Goal: Task Accomplishment & Management: Complete application form

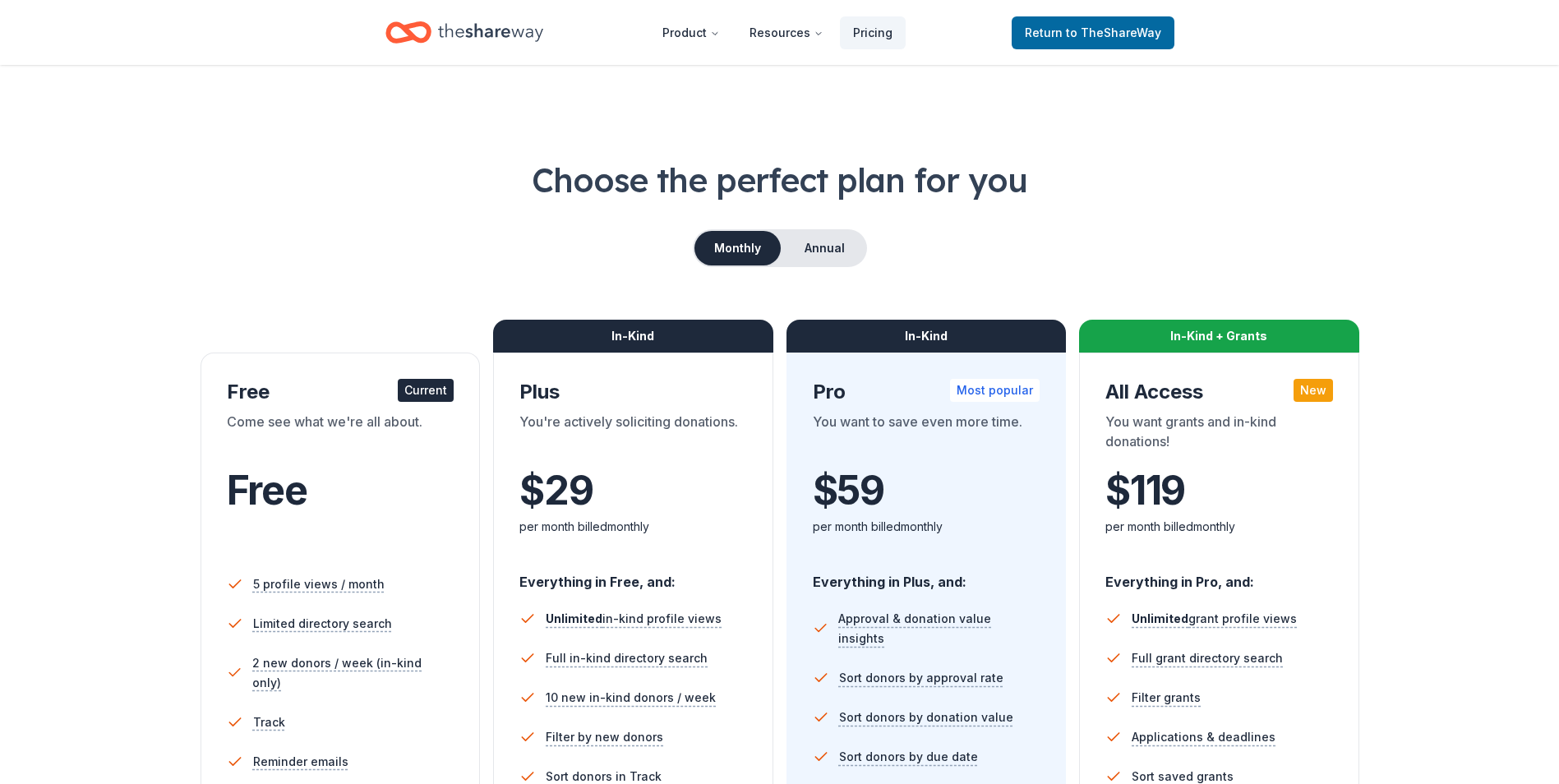
scroll to position [219, 0]
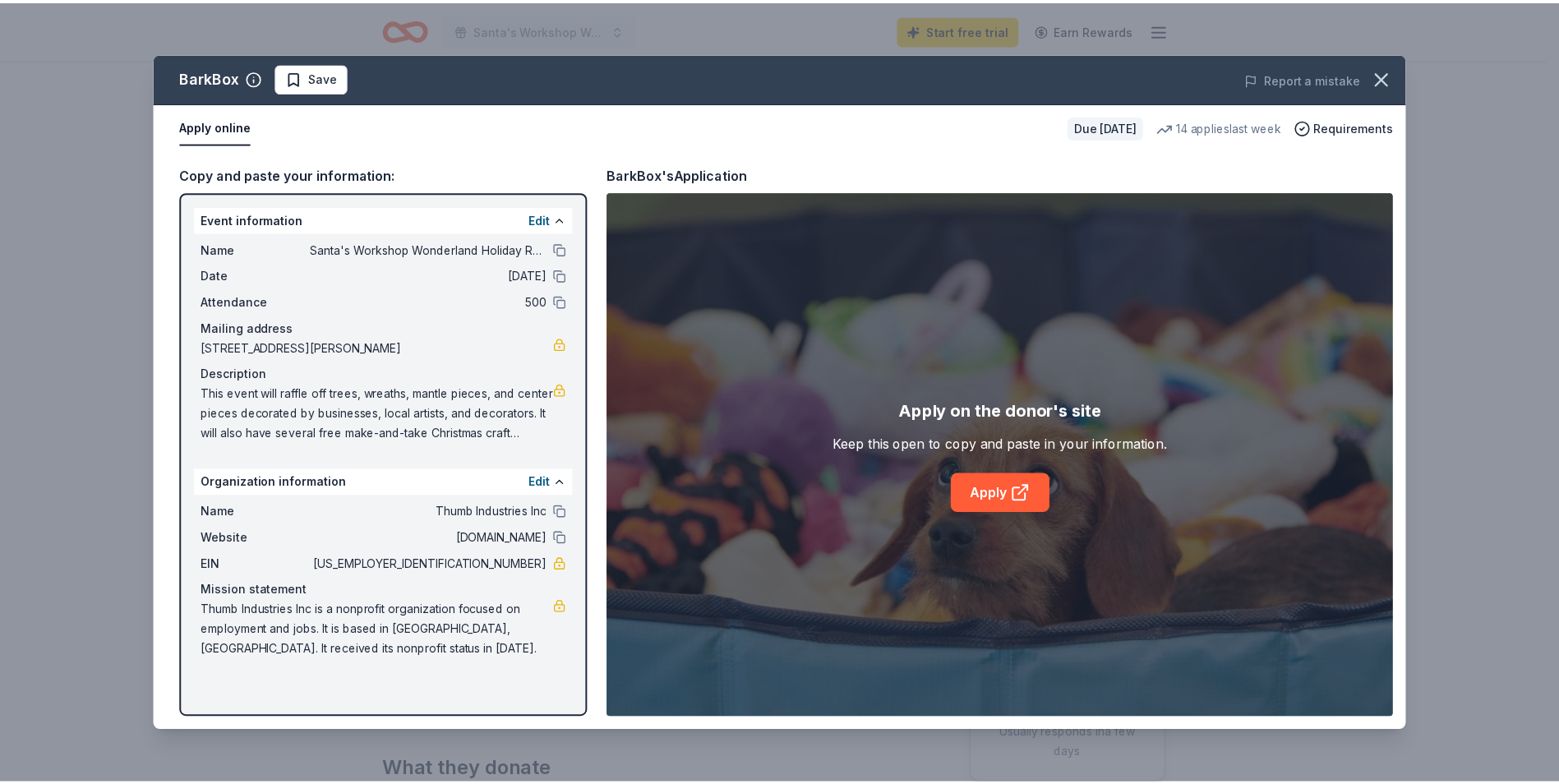
scroll to position [82, 0]
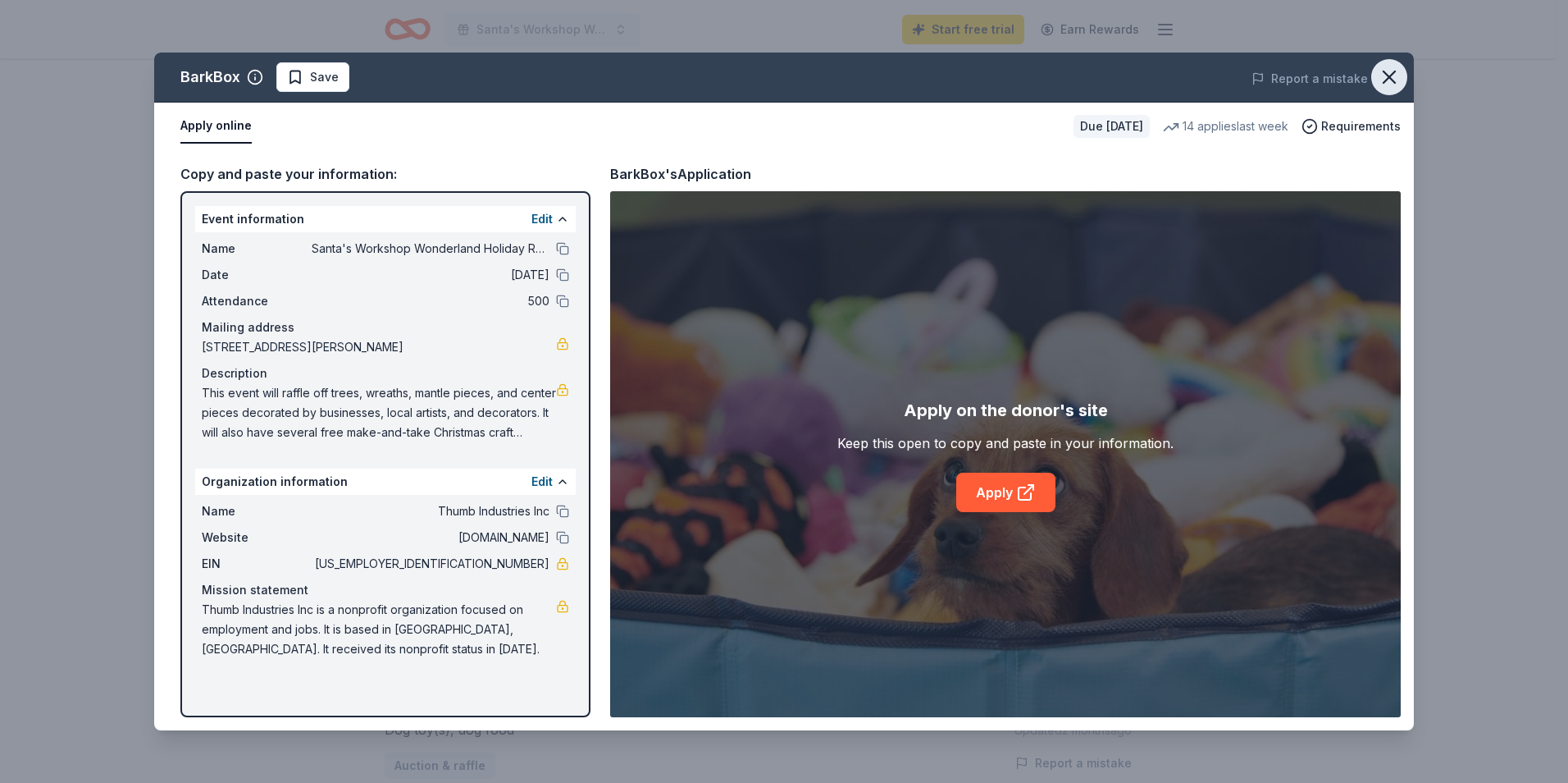
click at [1395, 66] on icon "button" at bounding box center [1388, 77] width 23 height 23
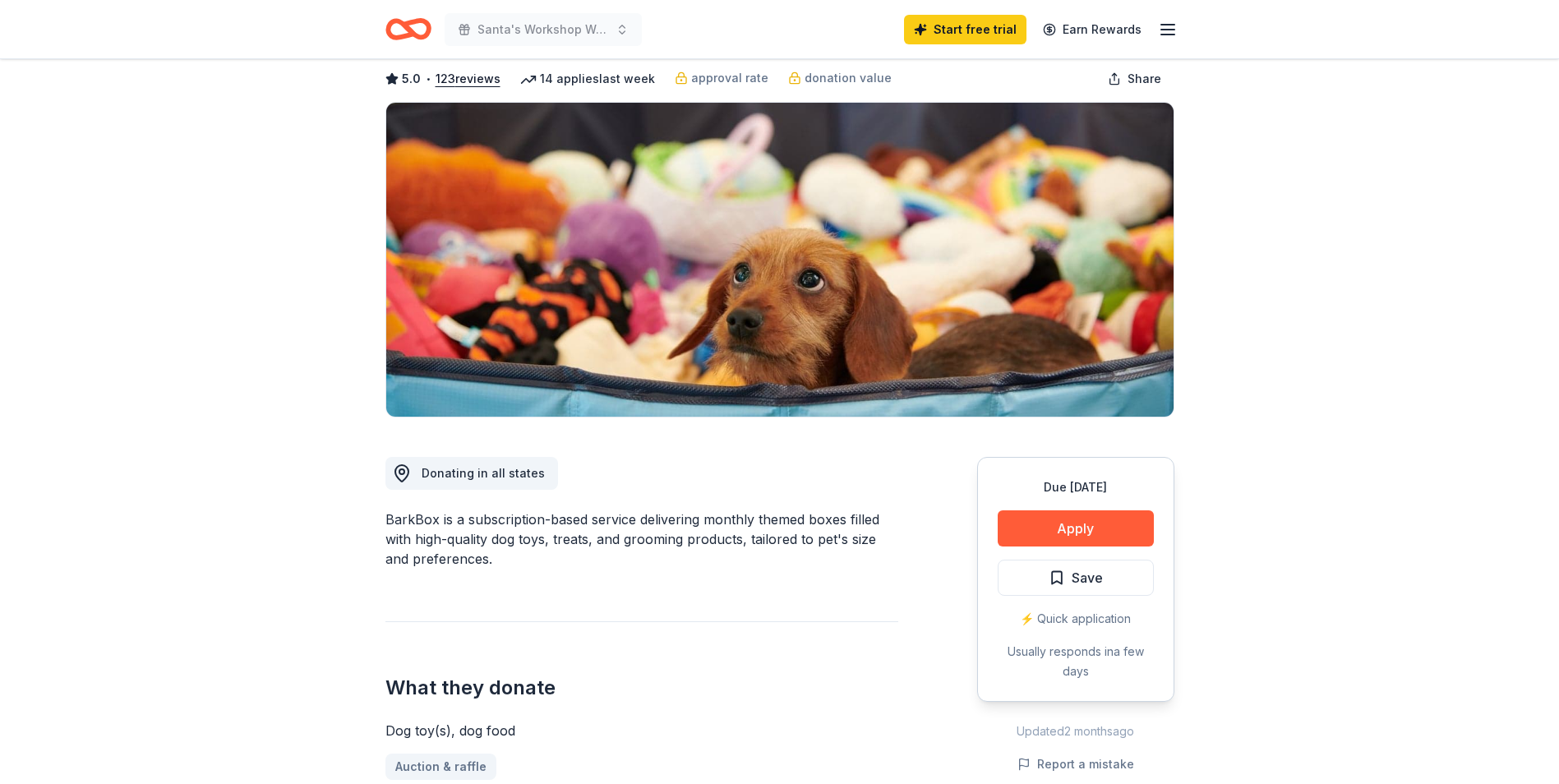
click at [419, 33] on icon "Home" at bounding box center [408, 29] width 46 height 38
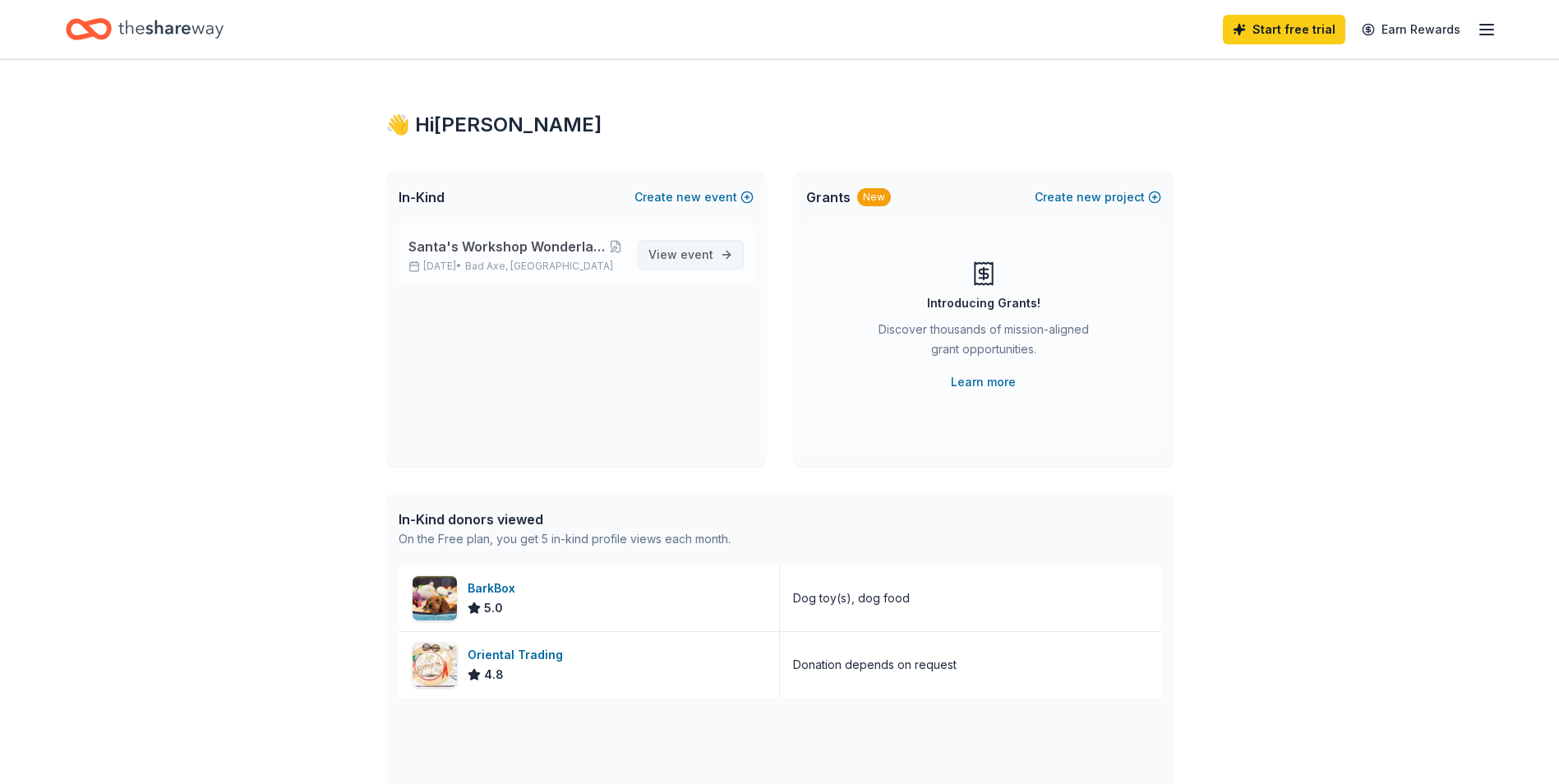
click at [677, 247] on span "View event" at bounding box center [680, 254] width 65 height 20
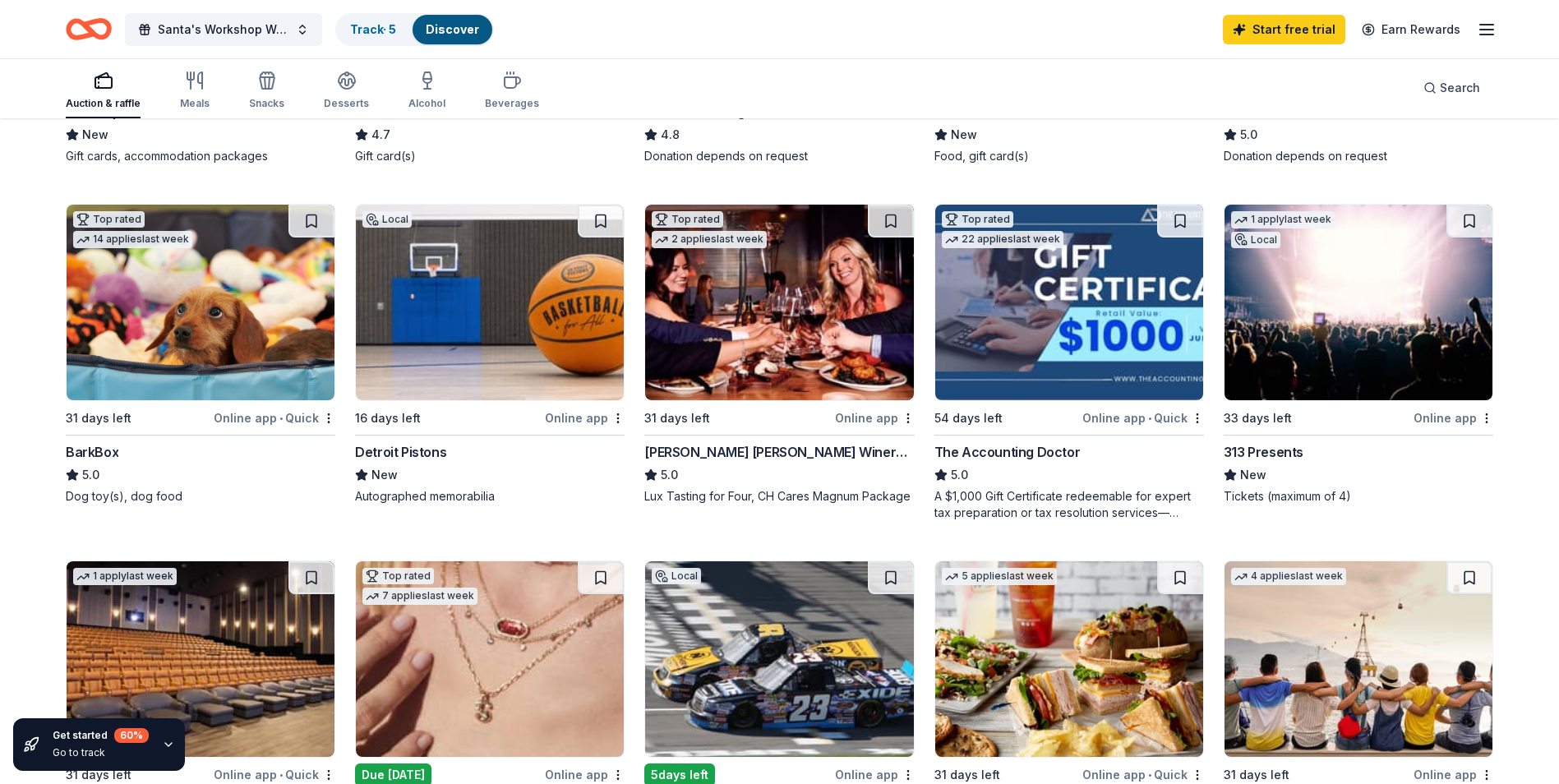
scroll to position [437, 0]
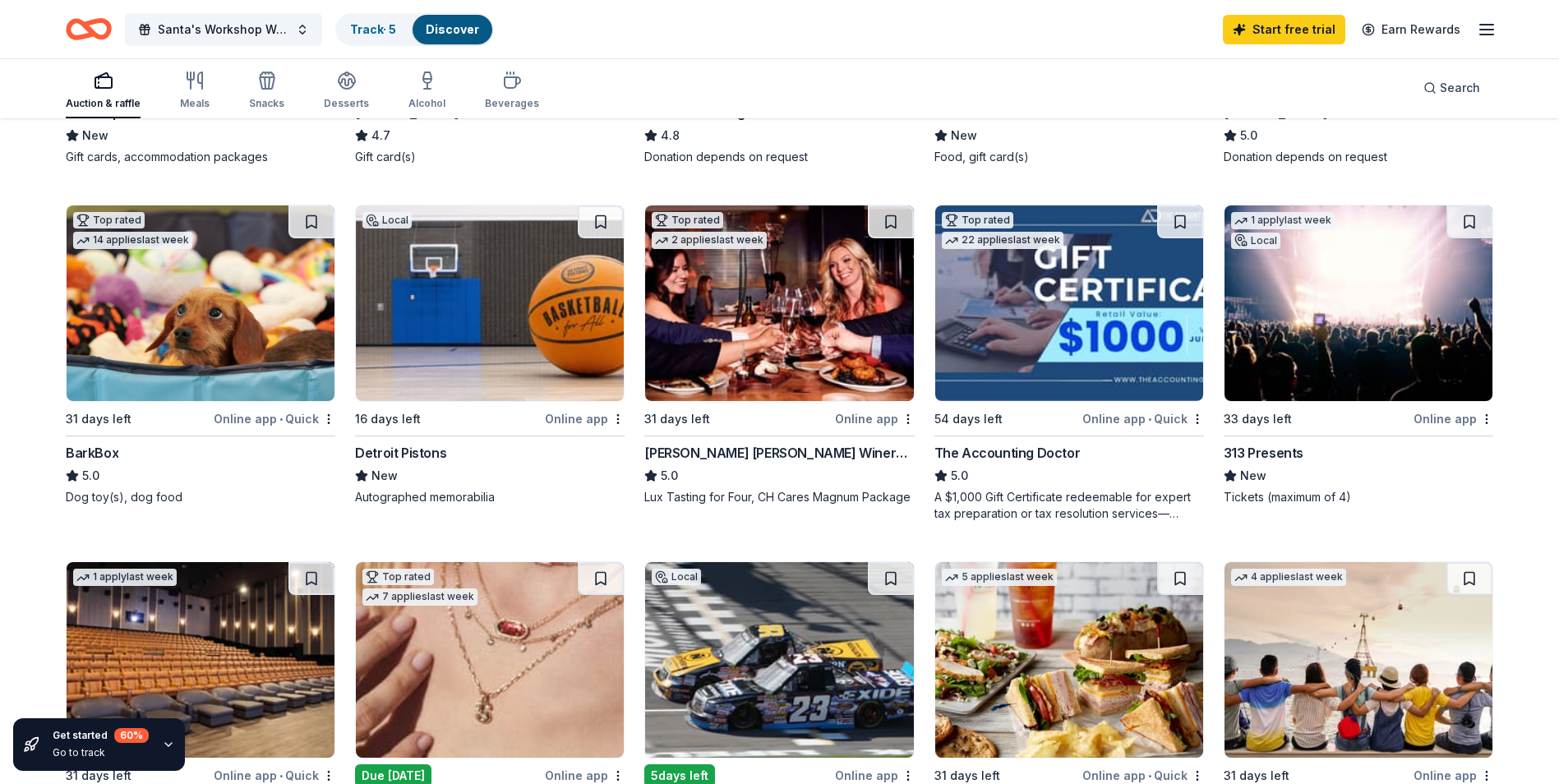
click at [1380, 424] on div "33 days left" at bounding box center [1316, 419] width 186 height 21
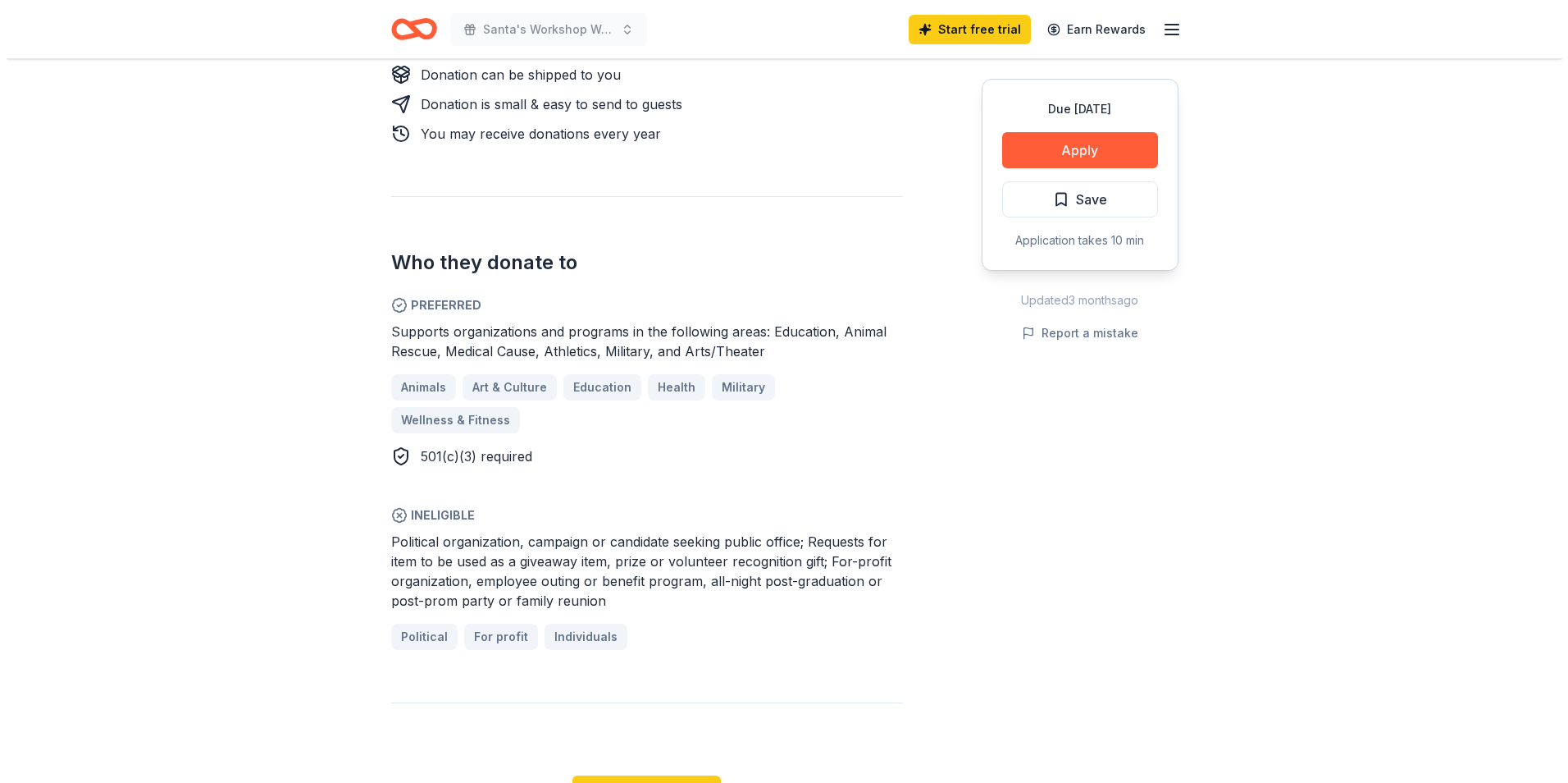
scroll to position [793, 0]
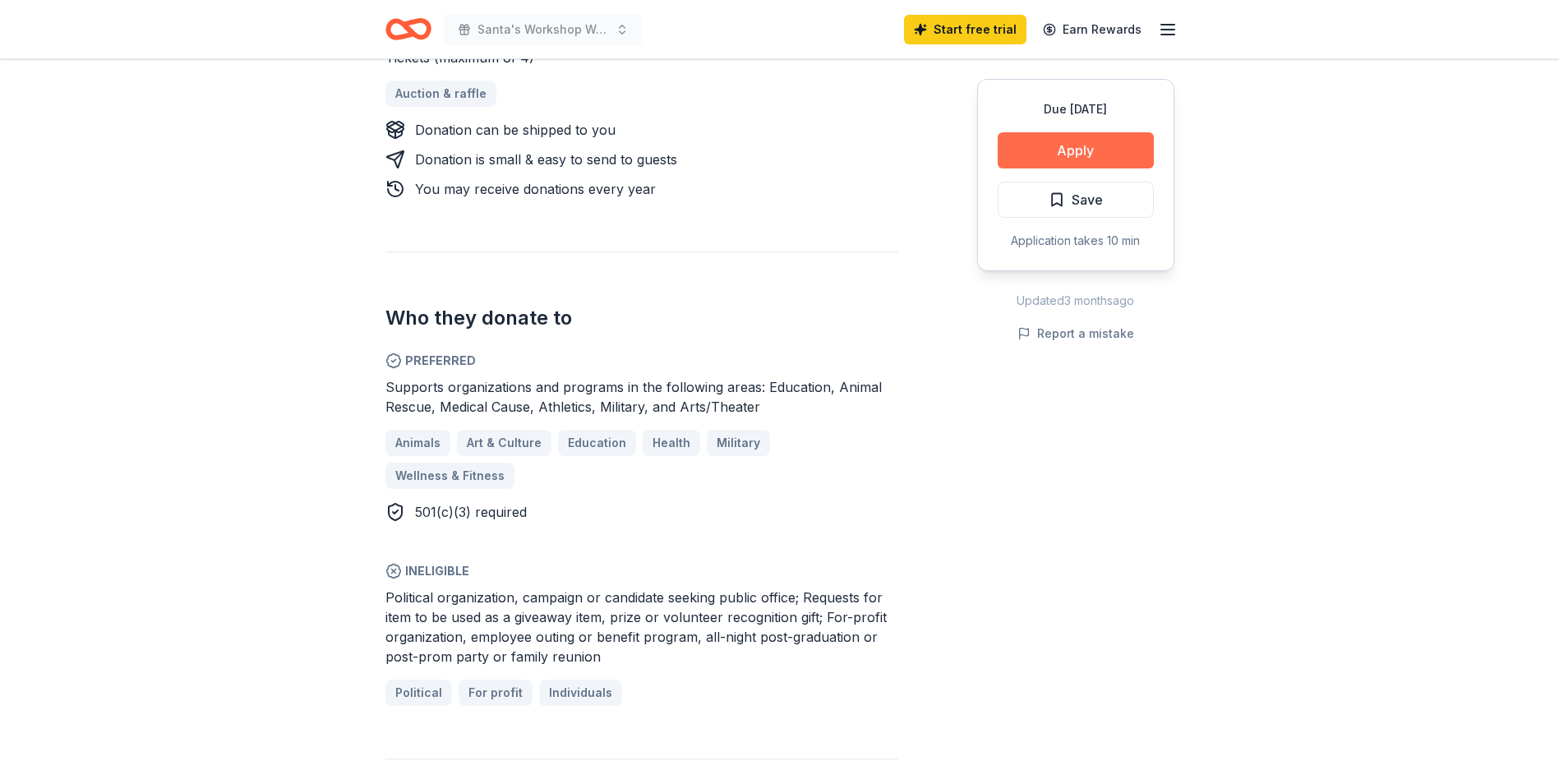
click at [1086, 136] on button "Apply" at bounding box center [1076, 150] width 156 height 37
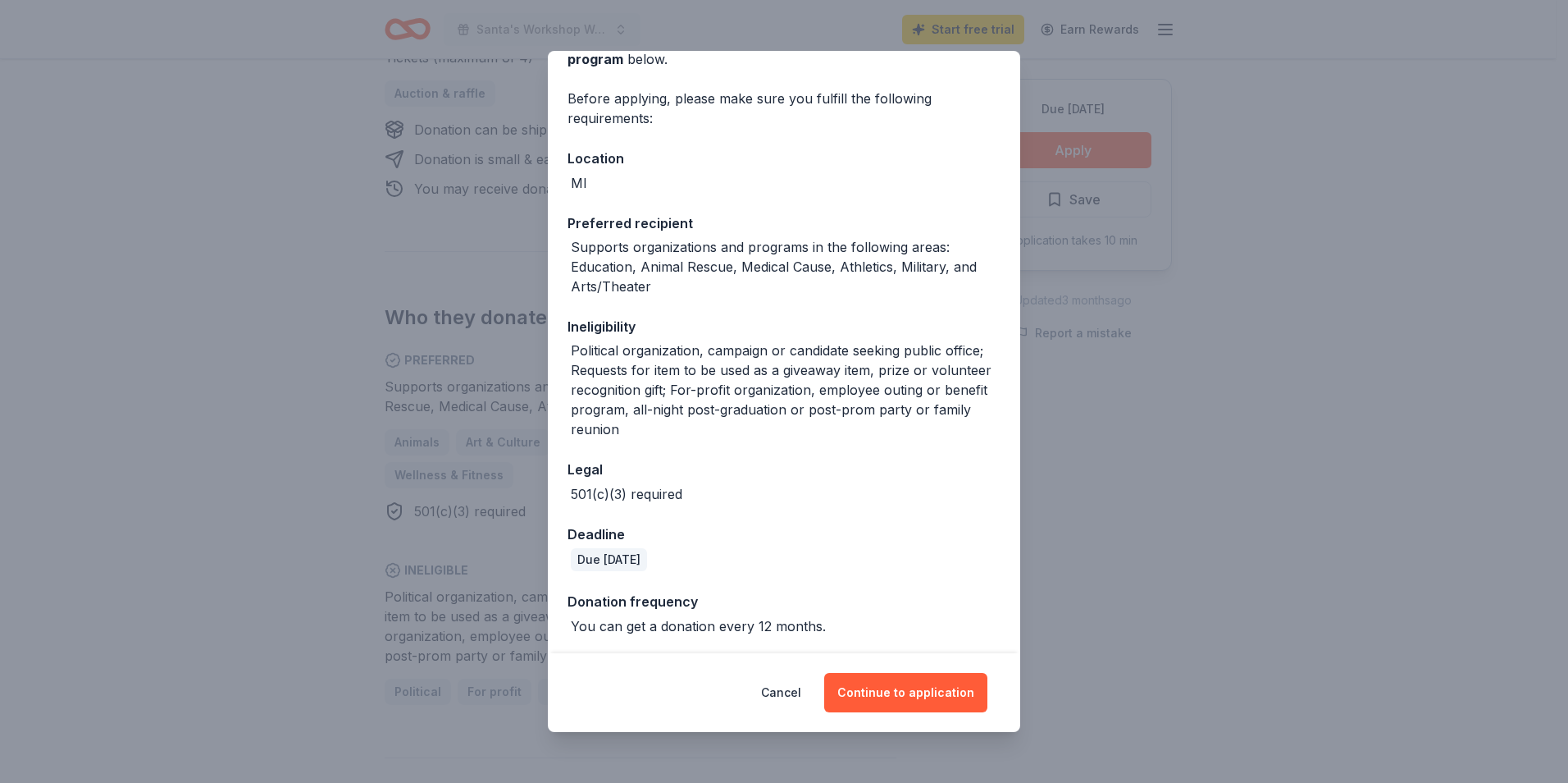
scroll to position [103, 0]
click at [874, 700] on button "Continue to application" at bounding box center [905, 692] width 164 height 39
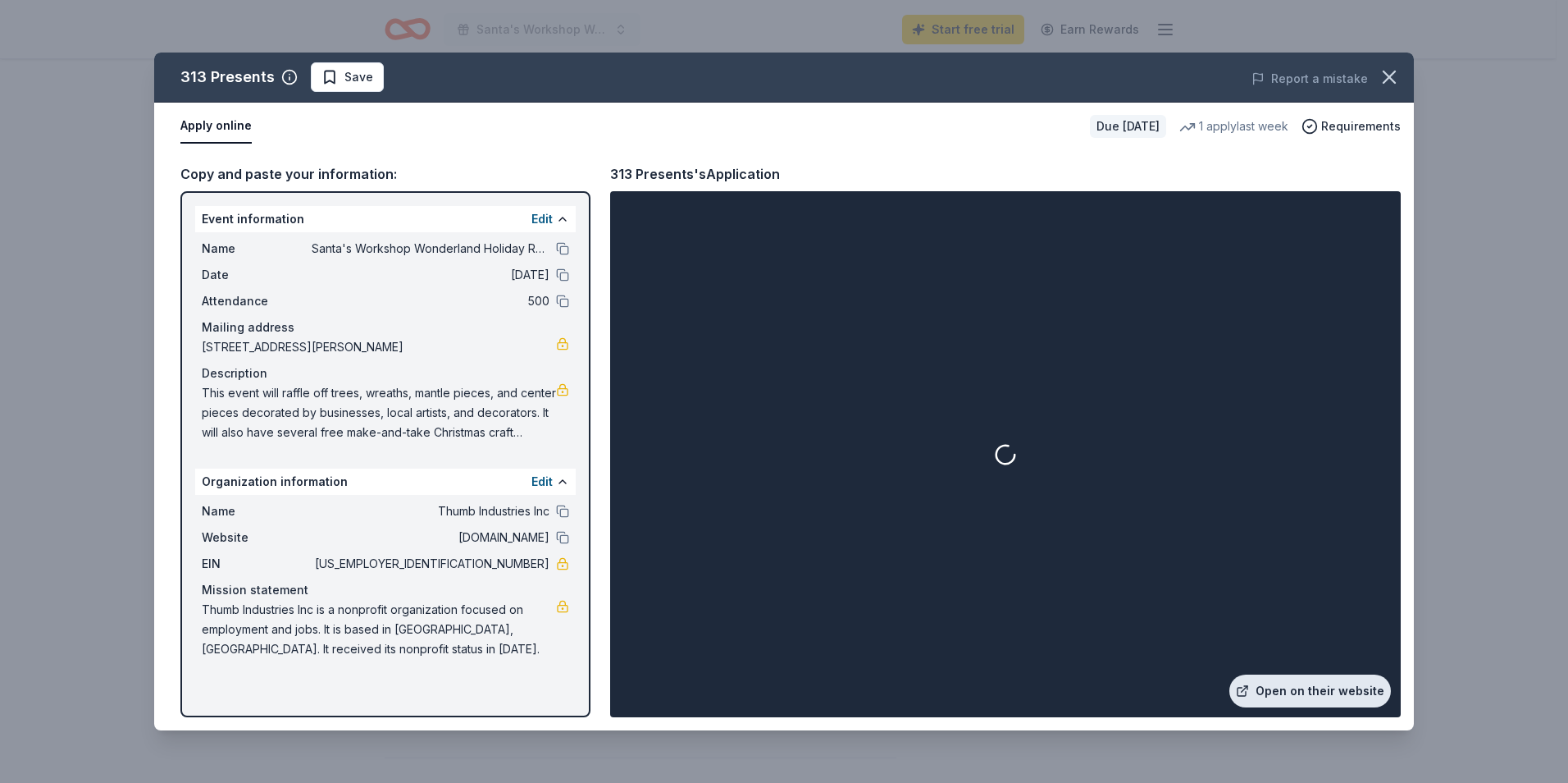
click at [1350, 689] on link "Open on their website" at bounding box center [1310, 690] width 162 height 33
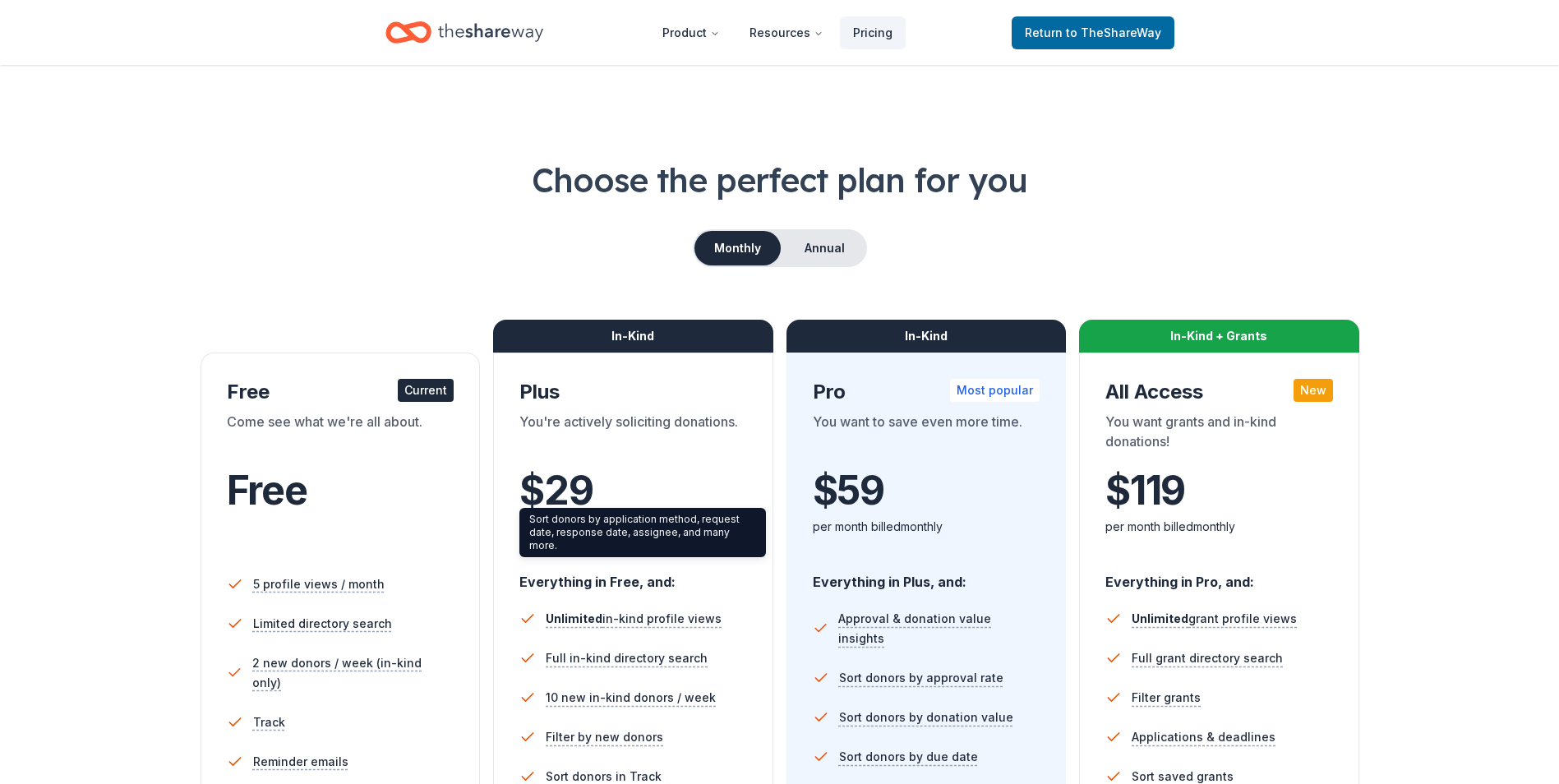
scroll to position [219, 0]
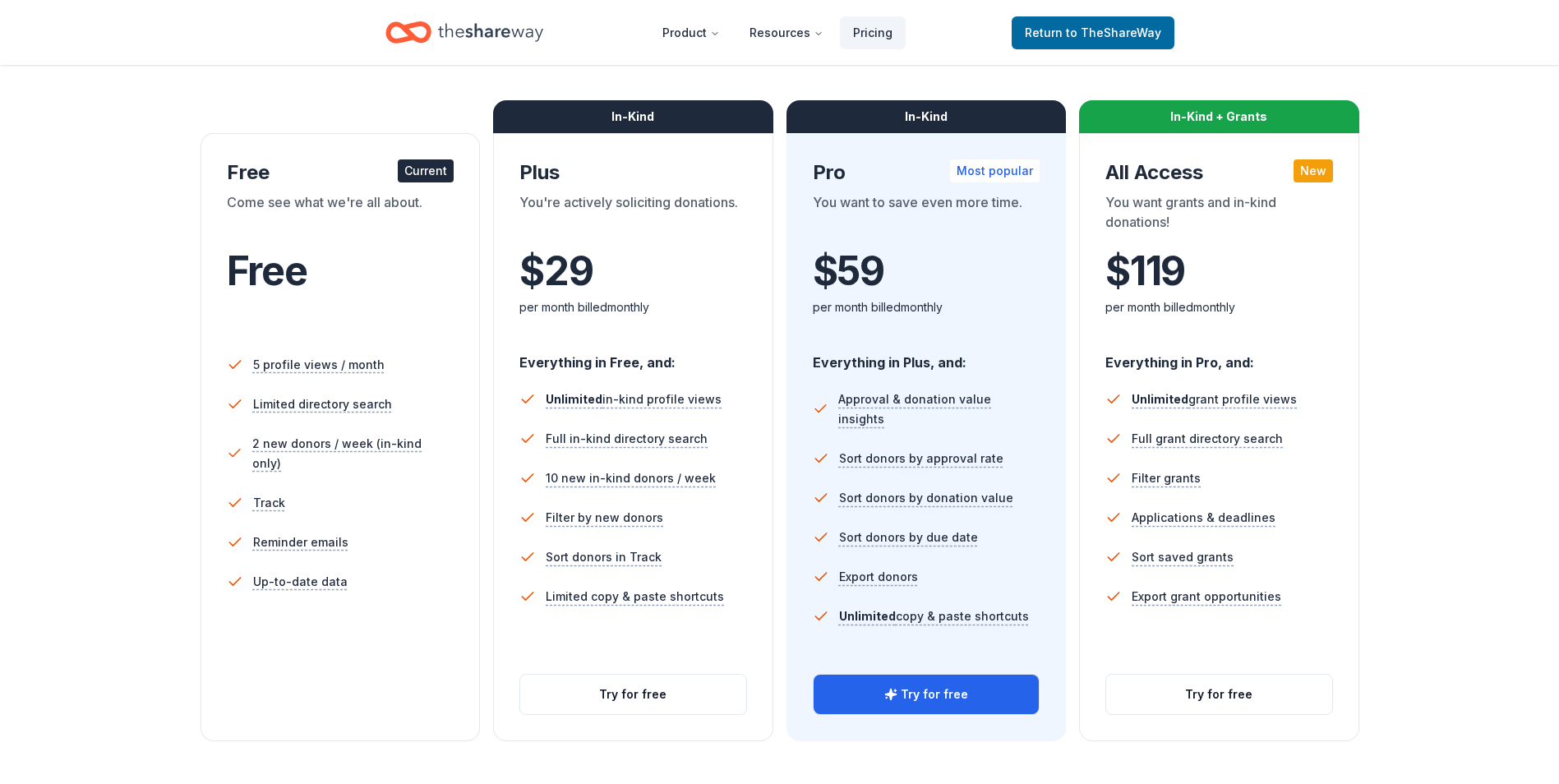
click at [392, 34] on icon "Home" at bounding box center [408, 32] width 46 height 38
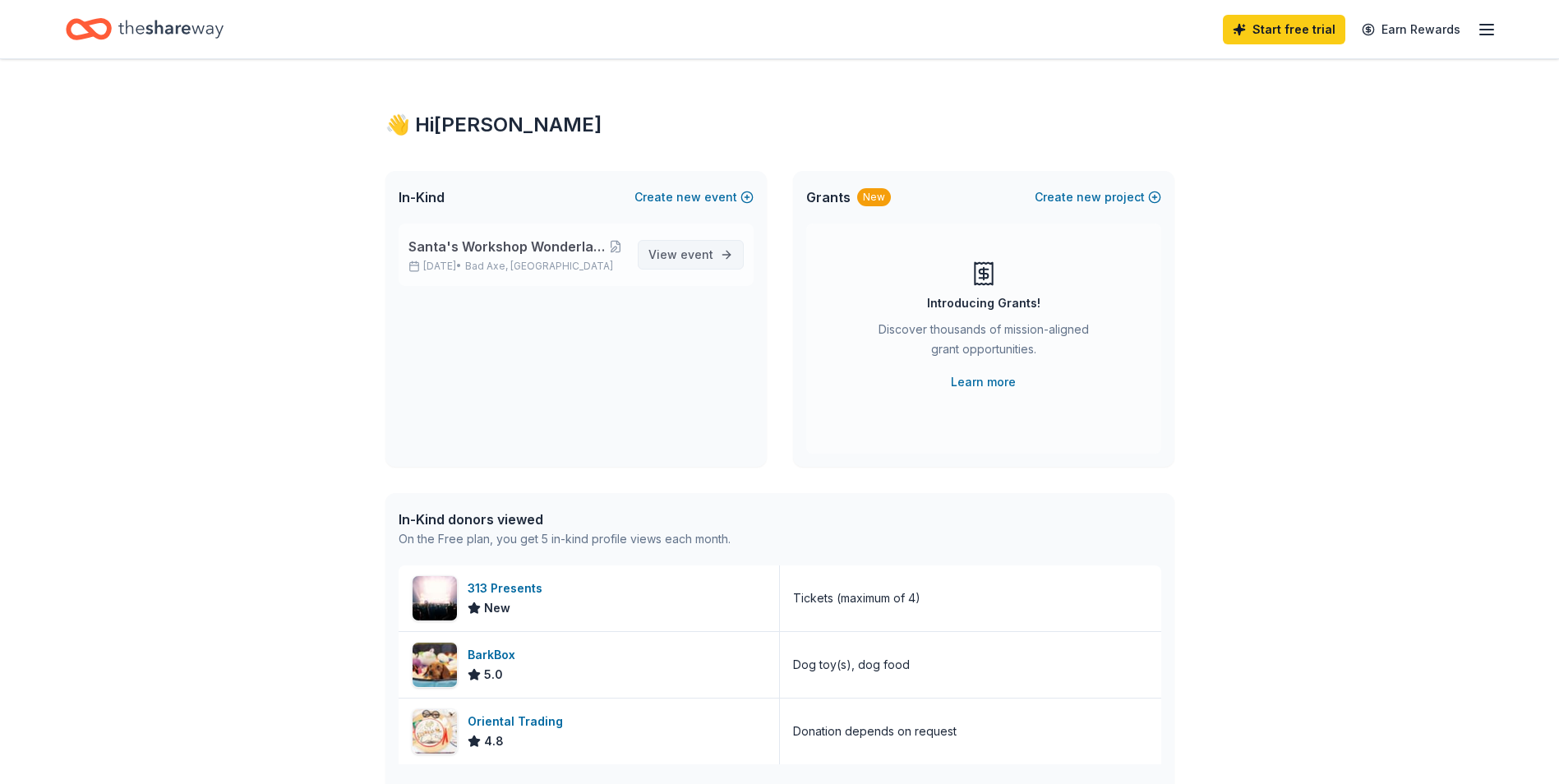
click at [672, 251] on span "View event" at bounding box center [680, 254] width 65 height 20
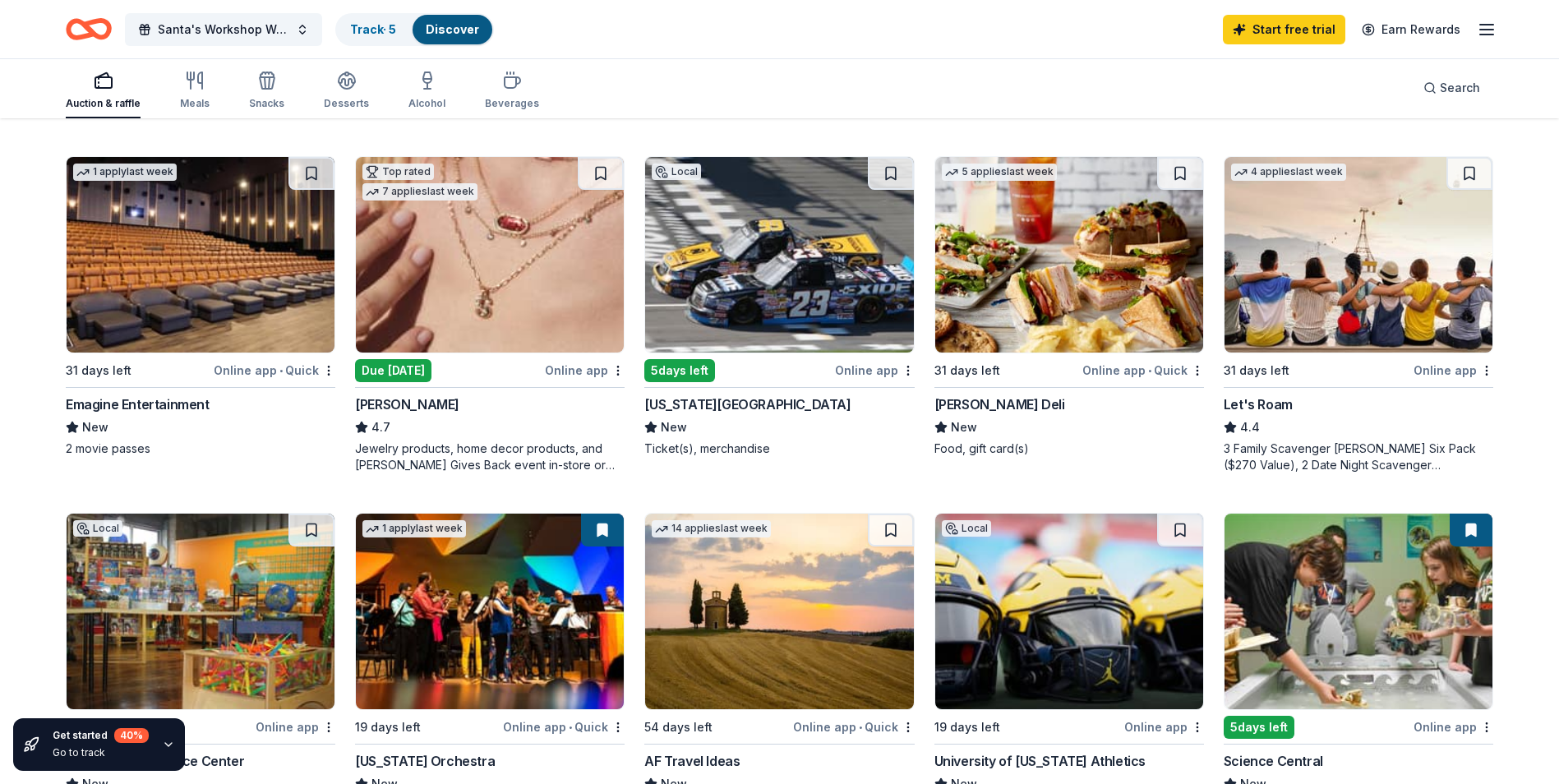
scroll to position [849, 0]
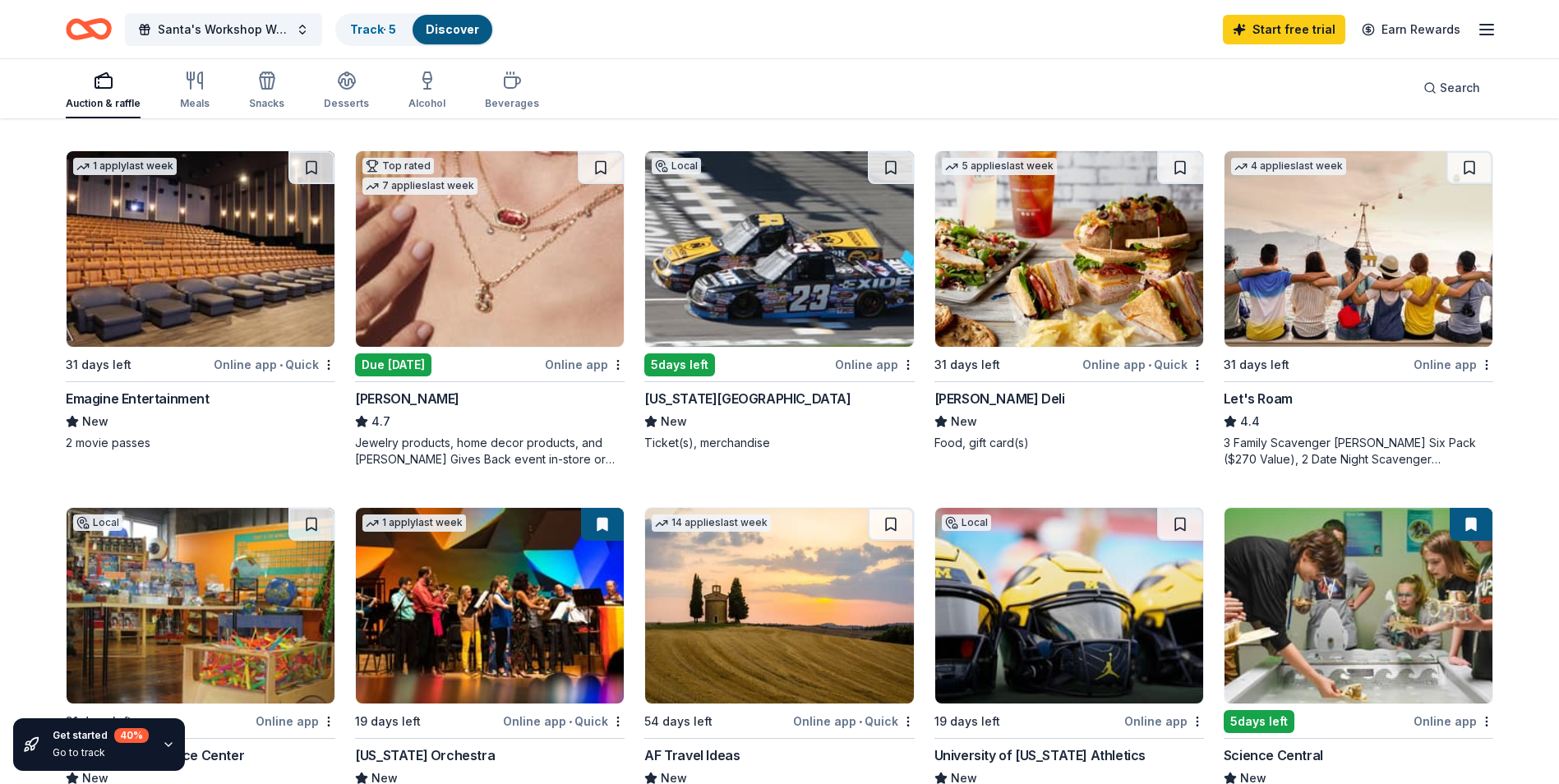
click at [1312, 315] on img at bounding box center [1359, 248] width 268 height 196
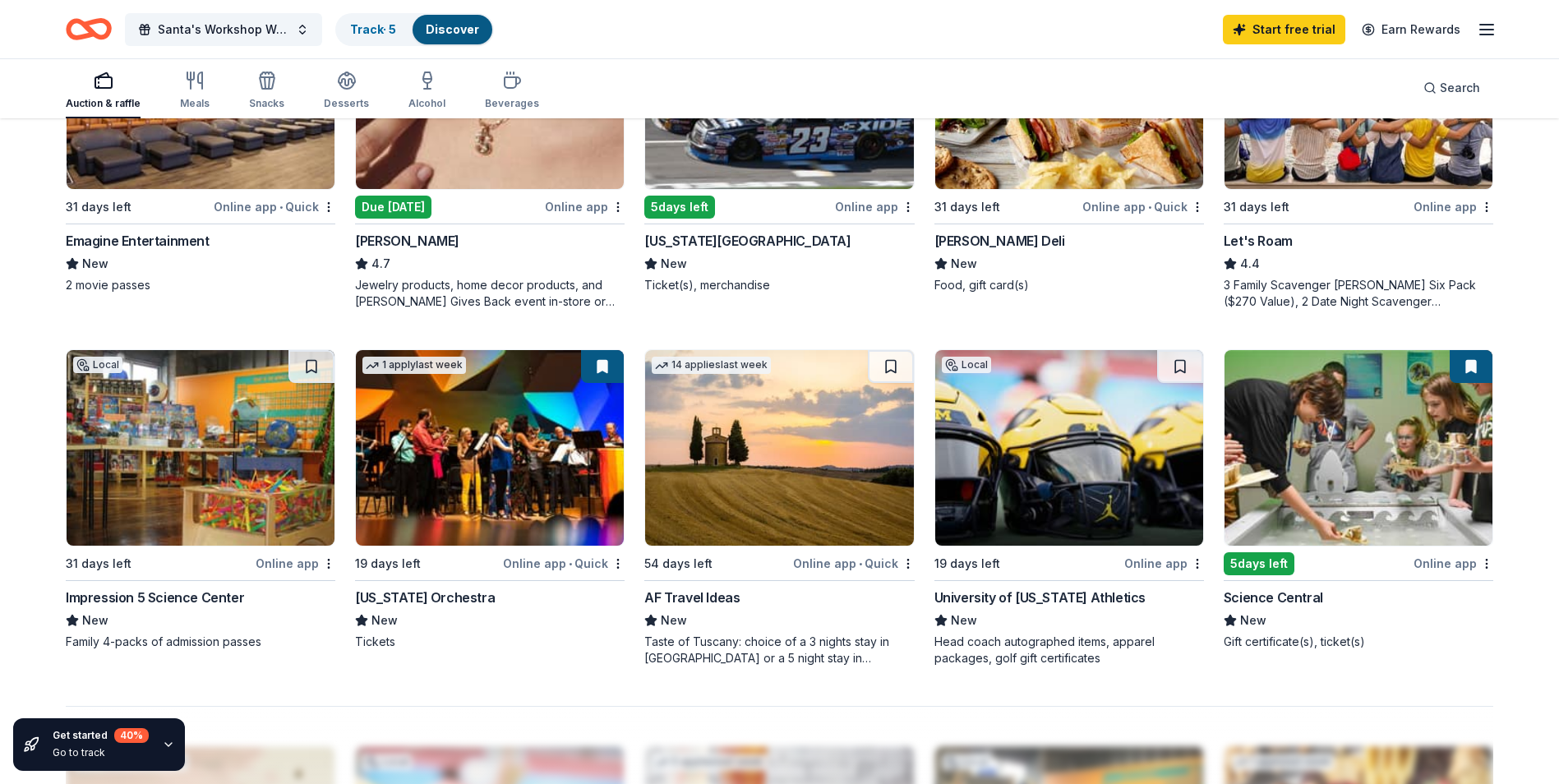
scroll to position [1013, 0]
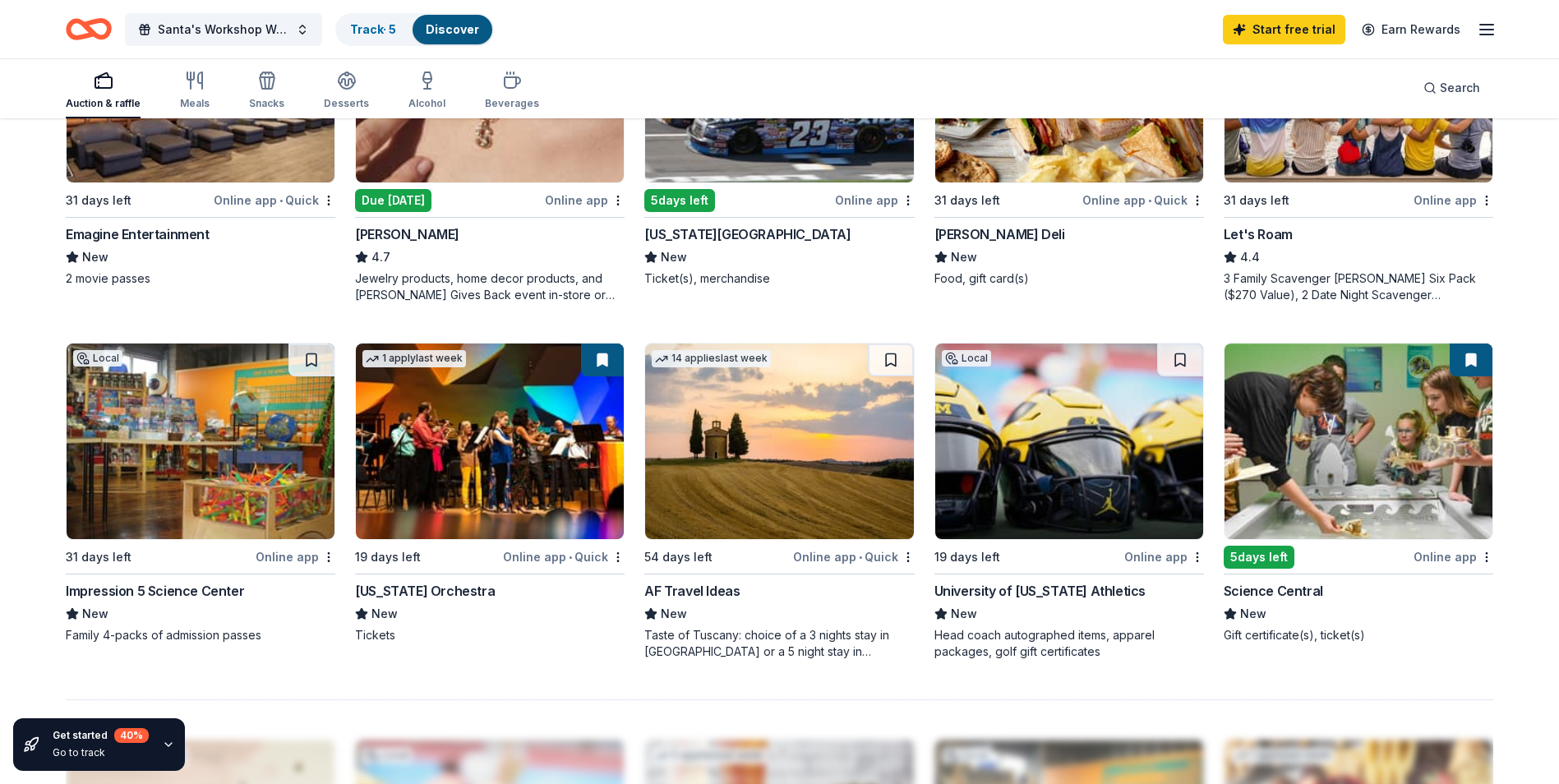
click at [1277, 592] on div "Science Central" at bounding box center [1273, 590] width 99 height 20
click at [204, 496] on img at bounding box center [200, 441] width 268 height 196
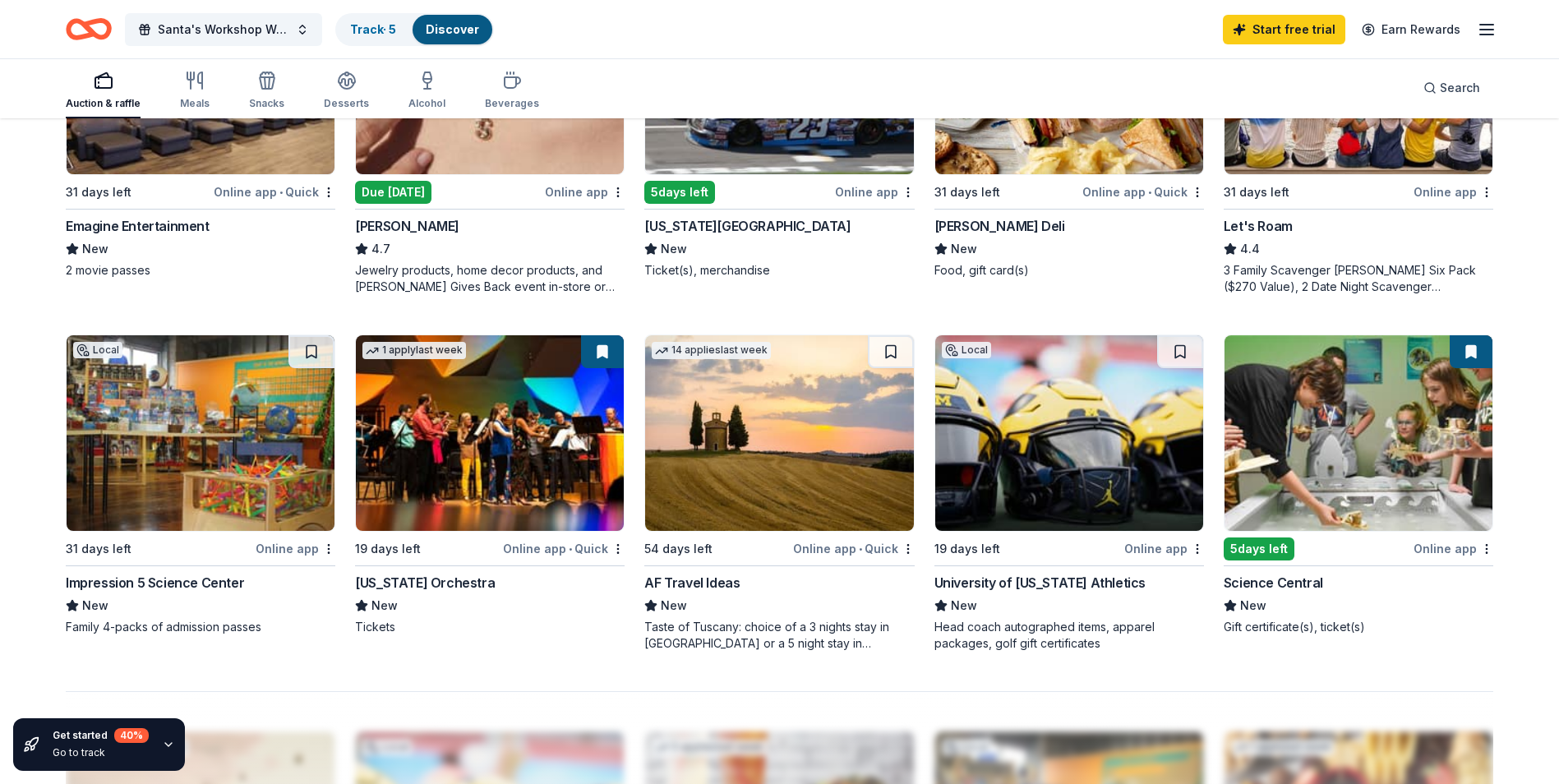
scroll to position [1012, 0]
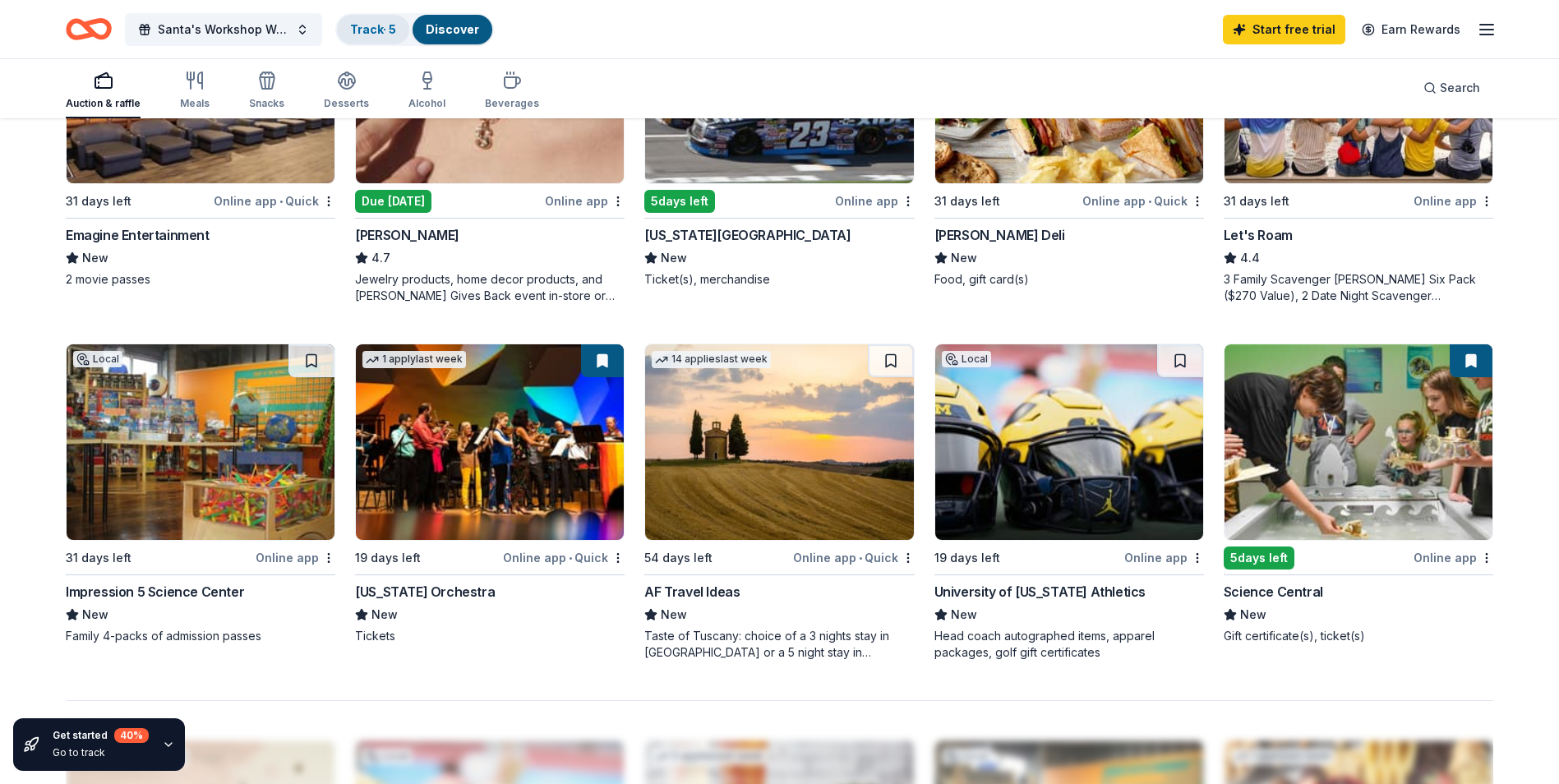
click at [372, 31] on link "Track · 5" at bounding box center [373, 29] width 46 height 14
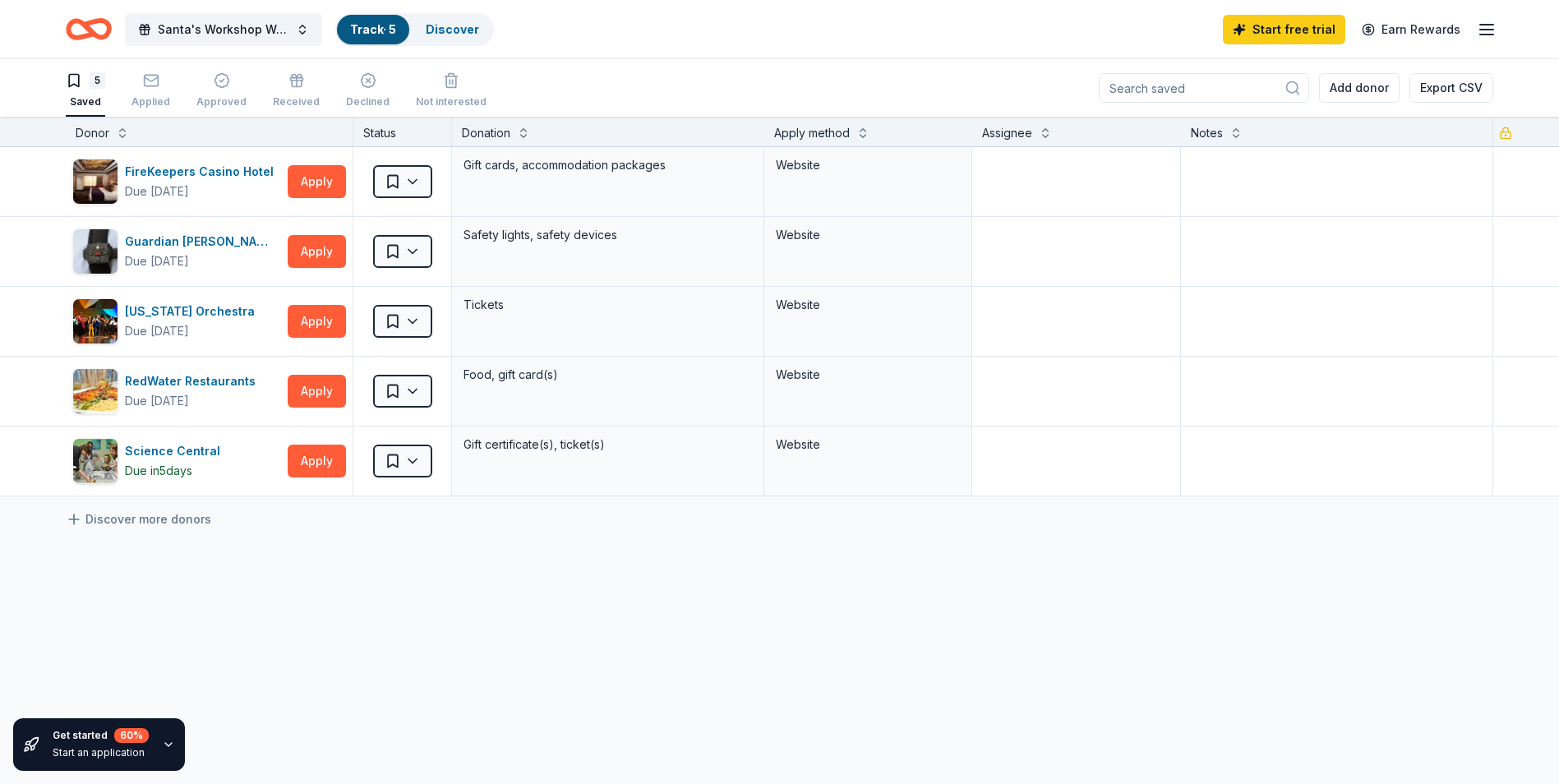
click at [90, 27] on icon "Home" at bounding box center [81, 29] width 25 height 17
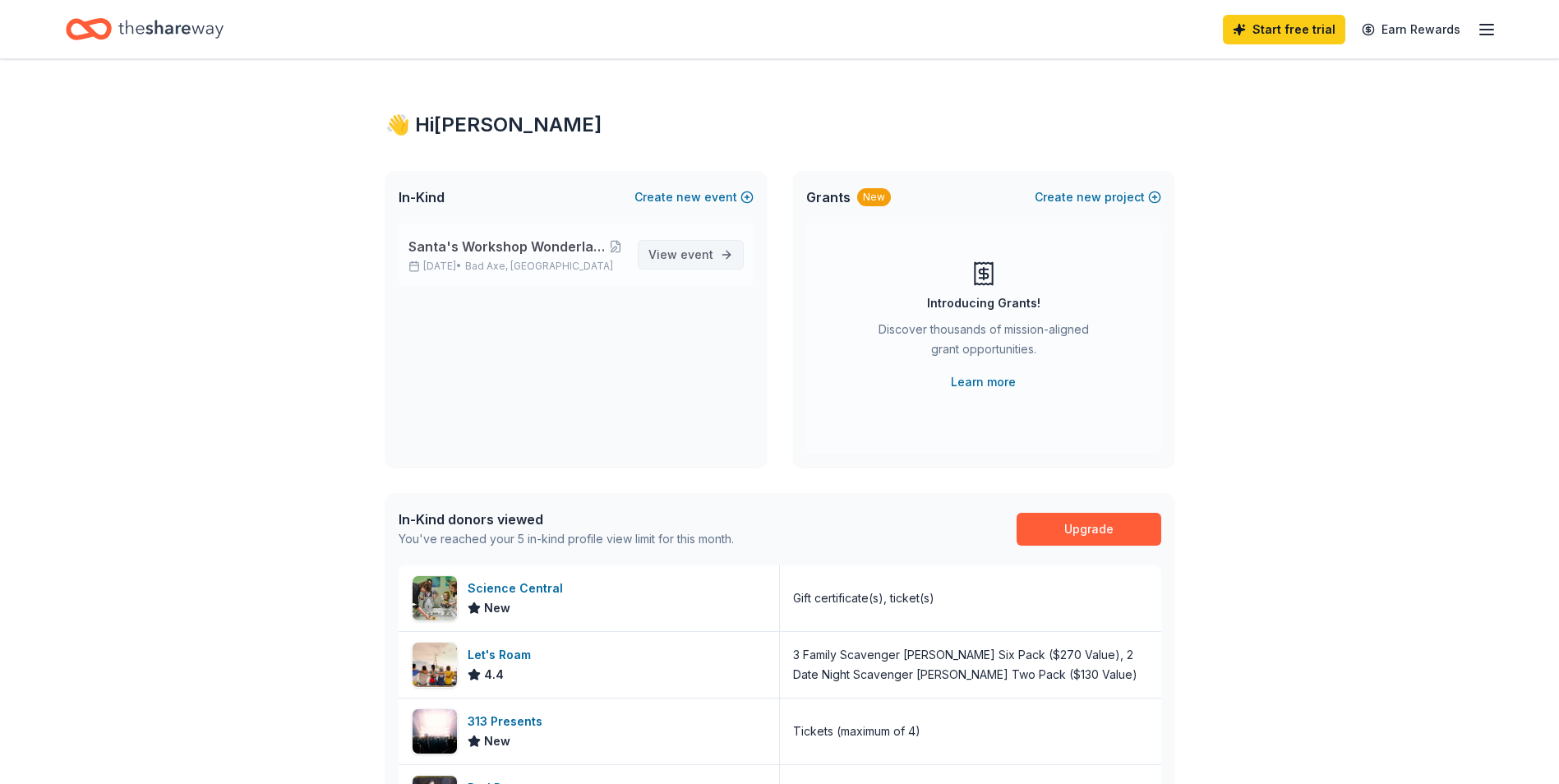
click at [681, 264] on span "View event" at bounding box center [680, 254] width 65 height 20
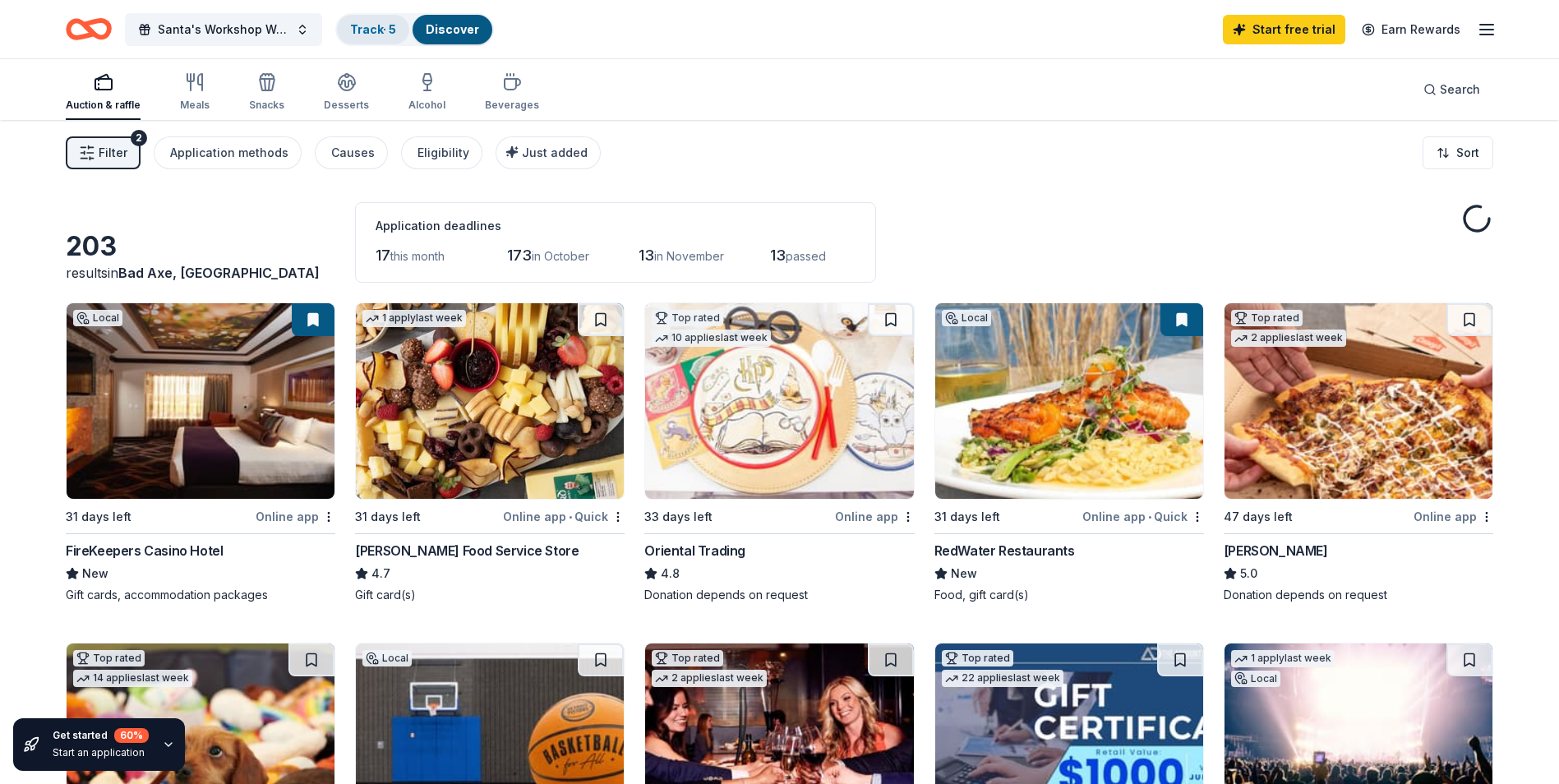
click at [371, 19] on div "Track · 5" at bounding box center [373, 30] width 72 height 30
click at [203, 32] on span "Santa's Workshop Wonderland Holiday Raffle and Craft Show" at bounding box center [223, 29] width 131 height 20
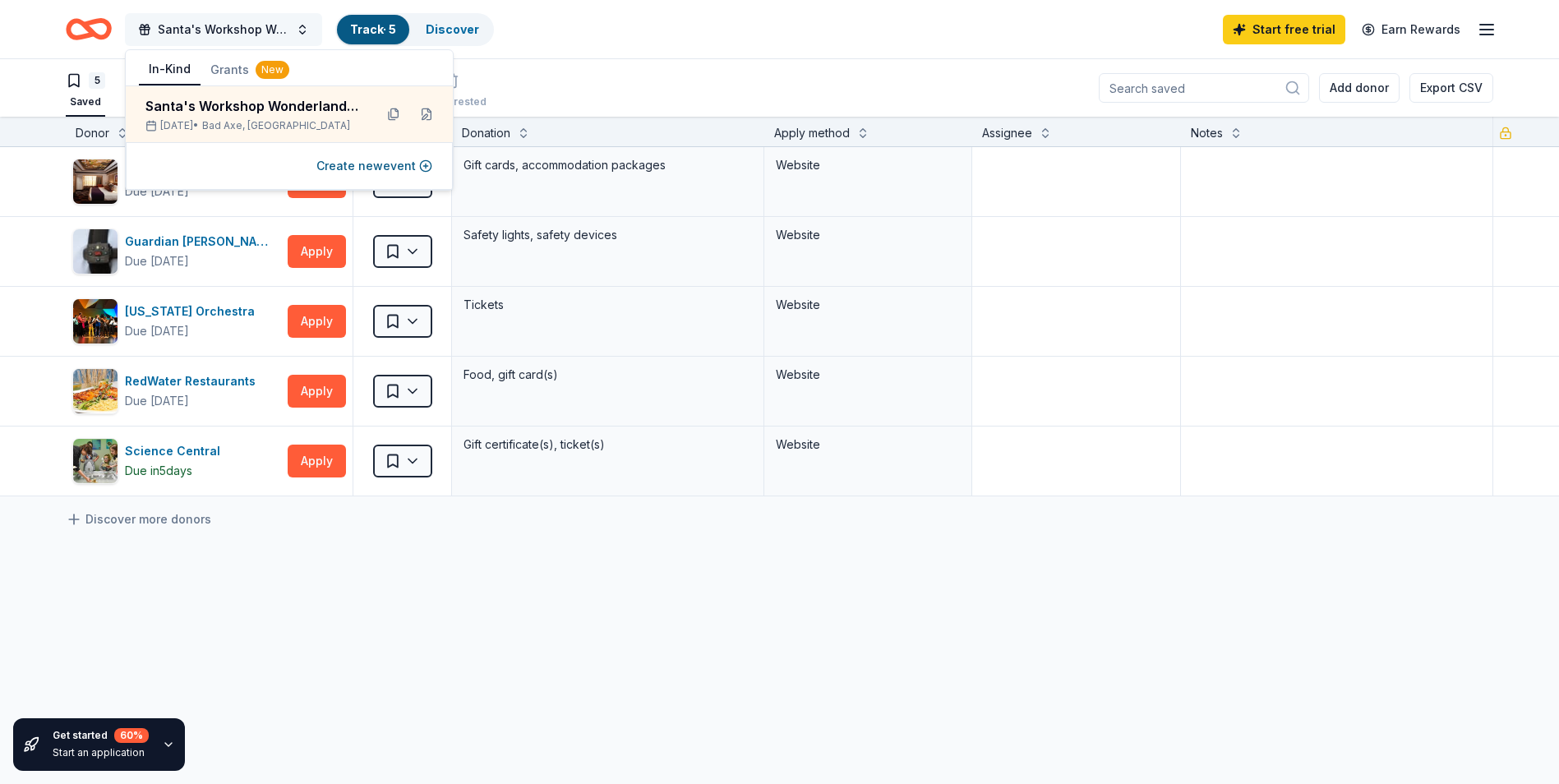
click at [161, 24] on span "Santa's Workshop Wonderland Holiday Raffle and Craft Show" at bounding box center [223, 29] width 131 height 20
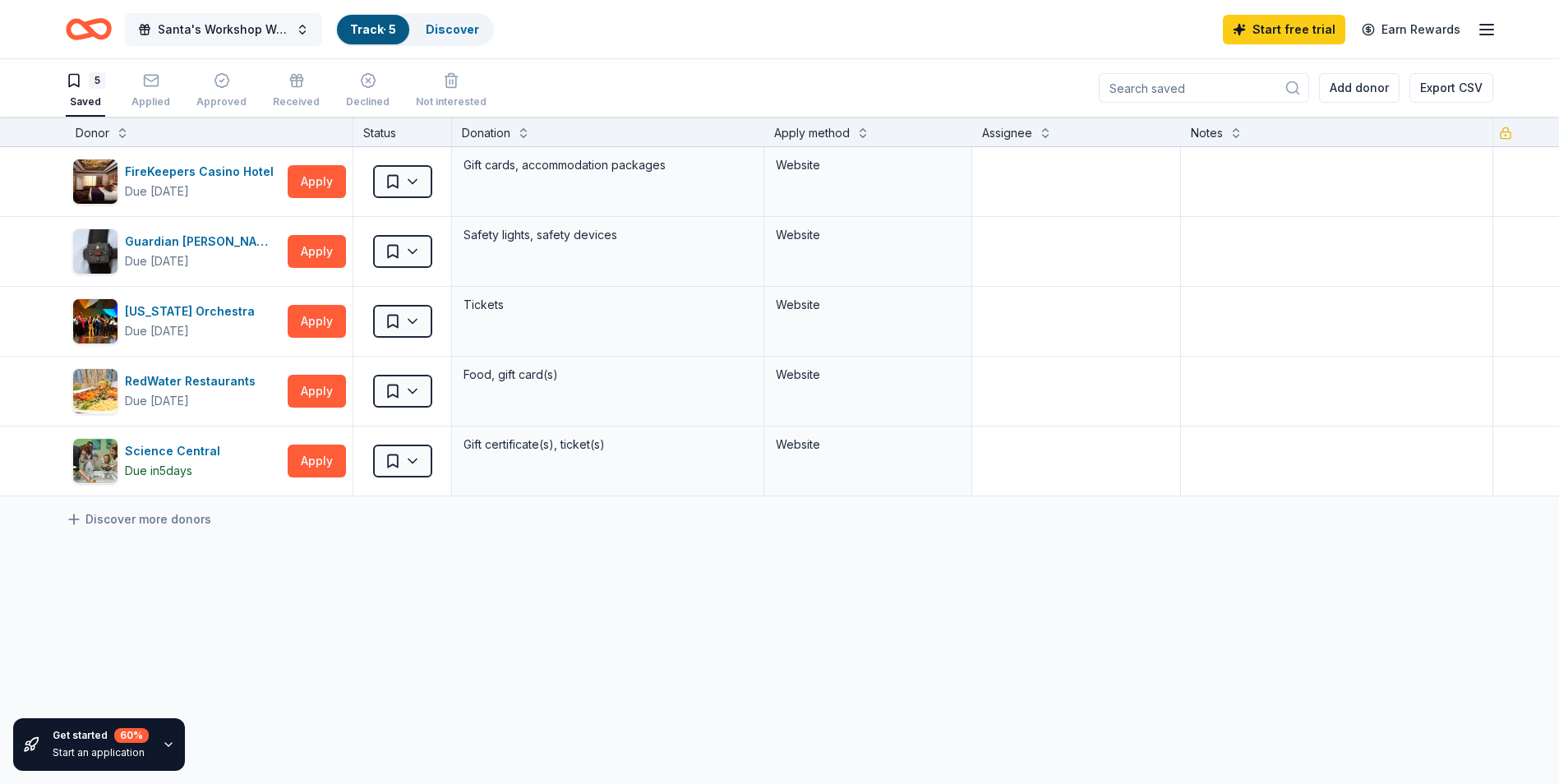
click at [223, 22] on span "Santa's Workshop Wonderland Holiday Raffle and Craft Show" at bounding box center [223, 29] width 131 height 20
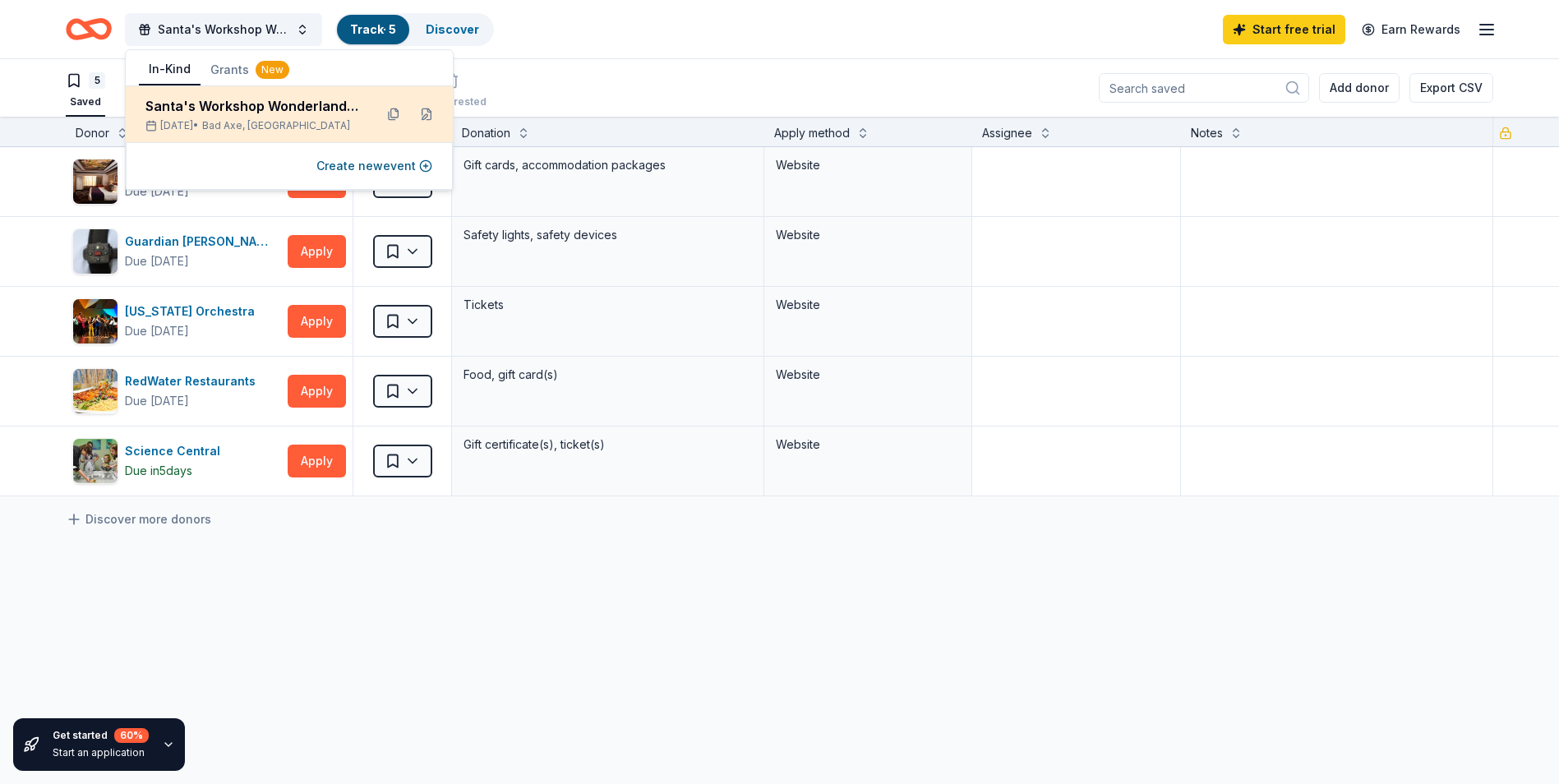
click at [220, 102] on div "Santa's Workshop Wonderland Holiday Raffle and Craft Show" at bounding box center [253, 106] width 215 height 20
click at [327, 115] on div "Santa's Workshop Wonderland Holiday Raffle and Craft Show" at bounding box center [253, 106] width 215 height 20
click at [269, 105] on div "Santa's Workshop Wonderland Holiday Raffle and Craft Show" at bounding box center [253, 106] width 215 height 20
click at [420, 118] on button at bounding box center [426, 114] width 26 height 26
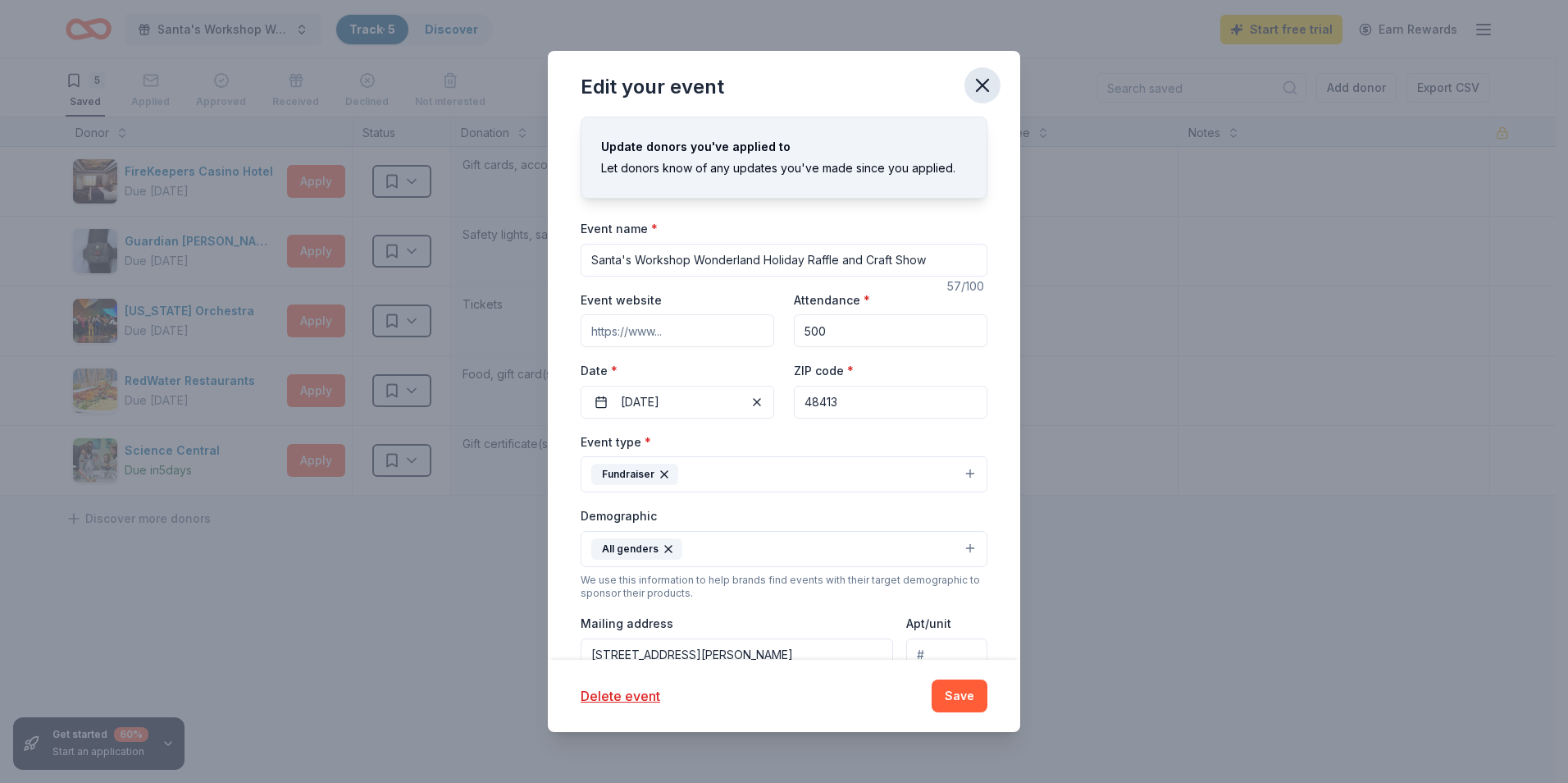
click at [973, 85] on icon "button" at bounding box center [982, 85] width 23 height 23
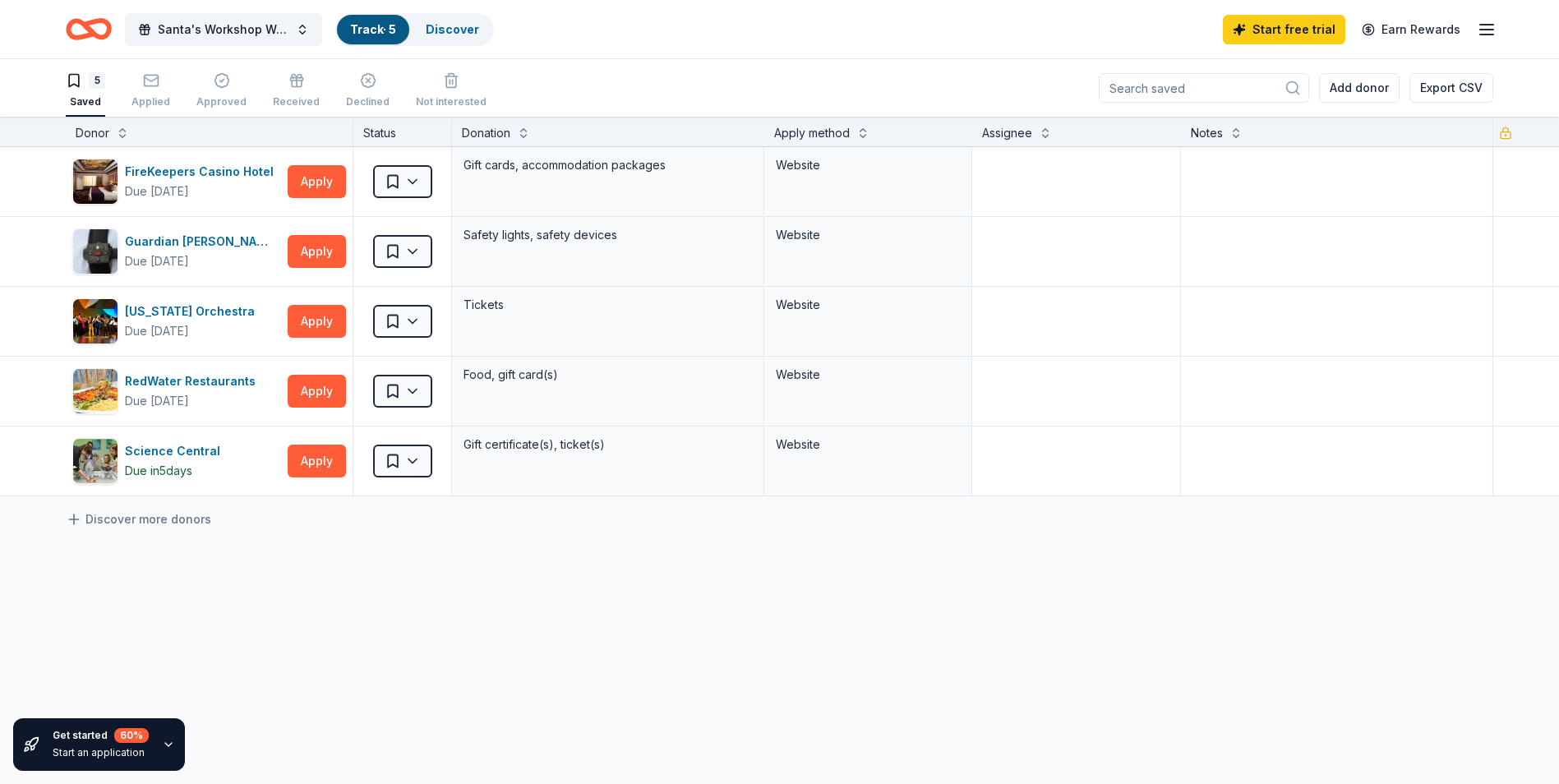
click at [92, 103] on div "Saved" at bounding box center [85, 102] width 39 height 13
click at [98, 80] on div "5" at bounding box center [97, 81] width 17 height 17
click at [76, 81] on icon "button" at bounding box center [74, 81] width 17 height 17
click at [77, 28] on icon "Home" at bounding box center [88, 29] width 46 height 38
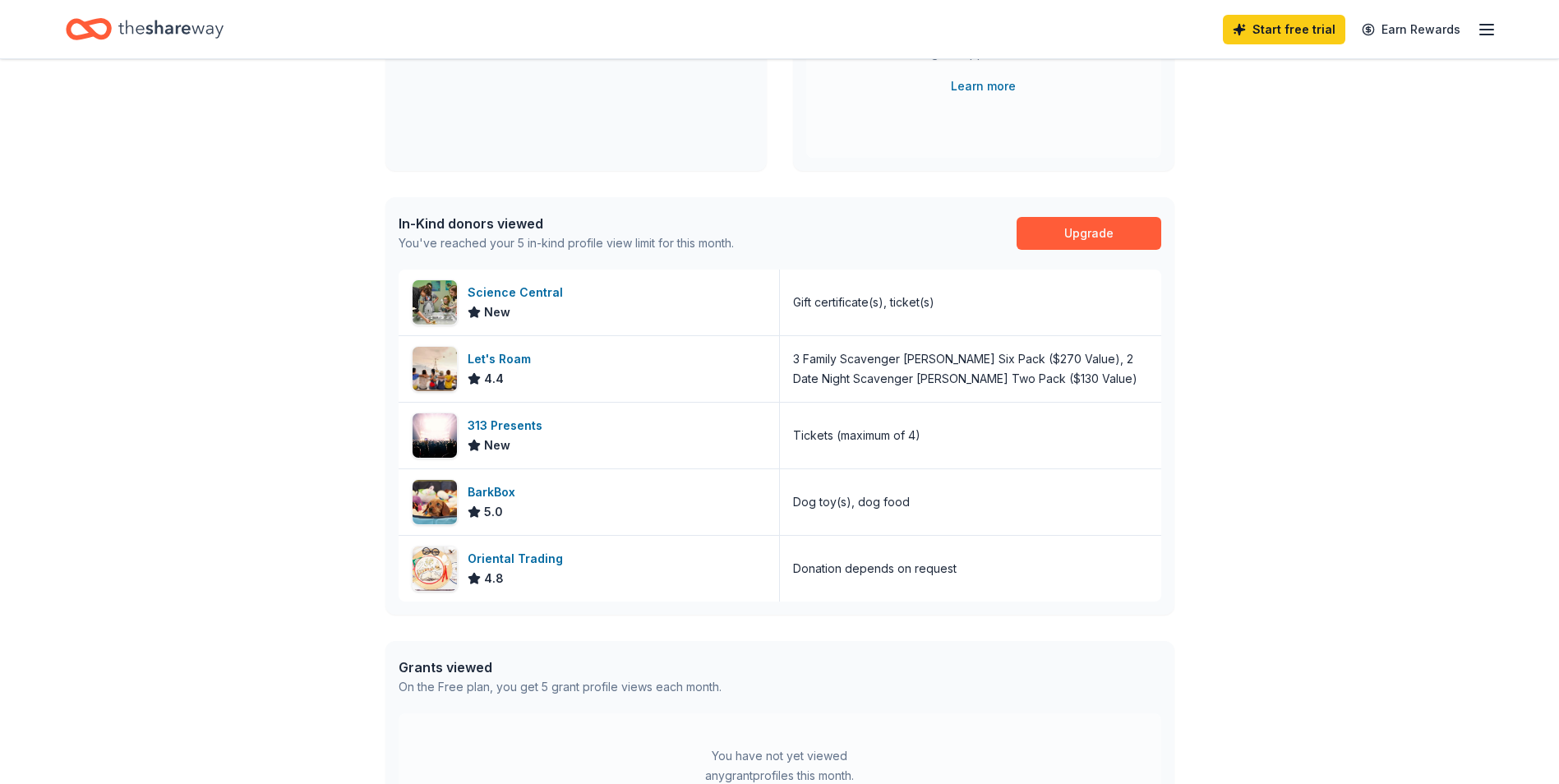
scroll to position [274, 0]
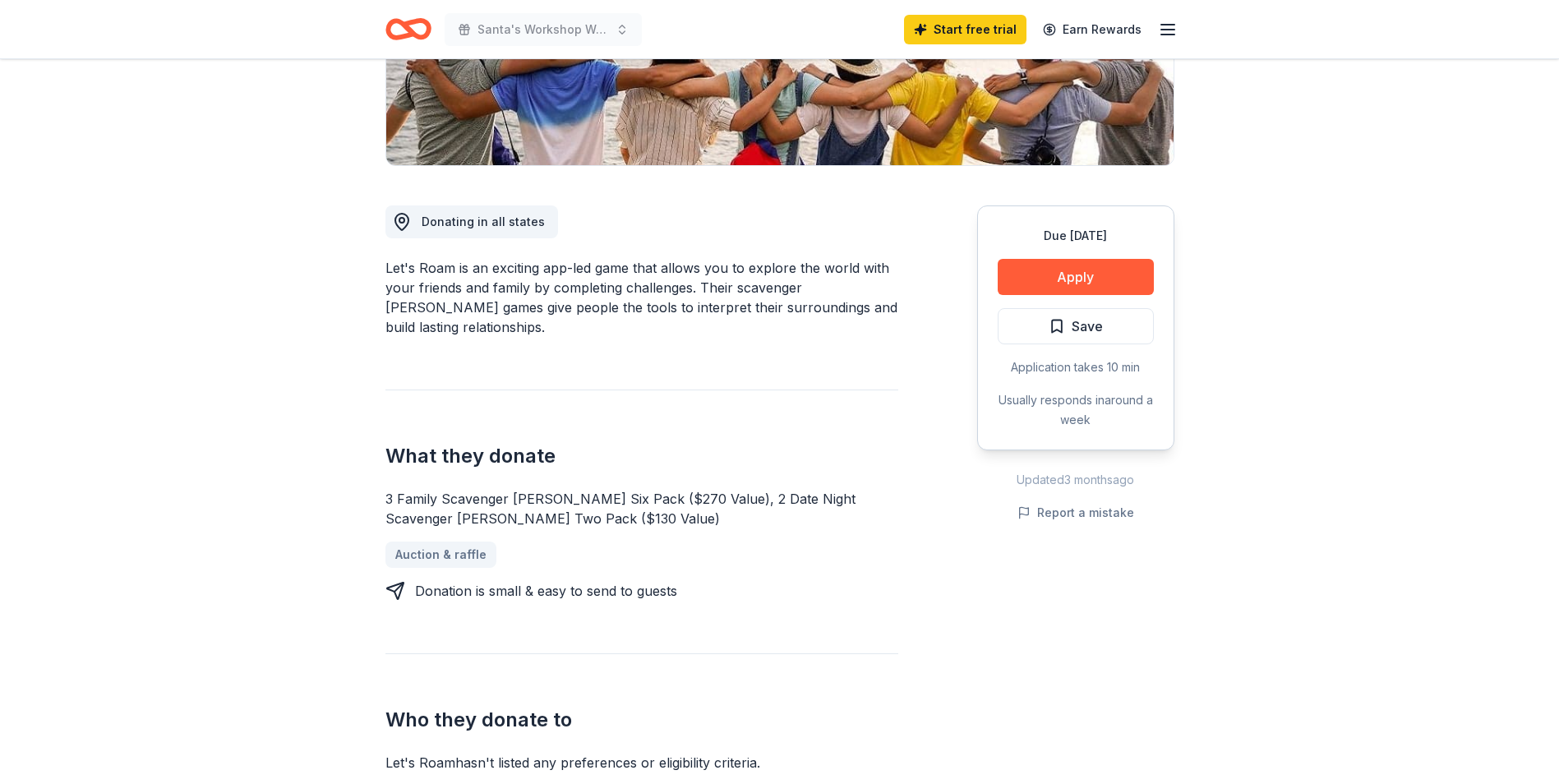
scroll to position [302, 0]
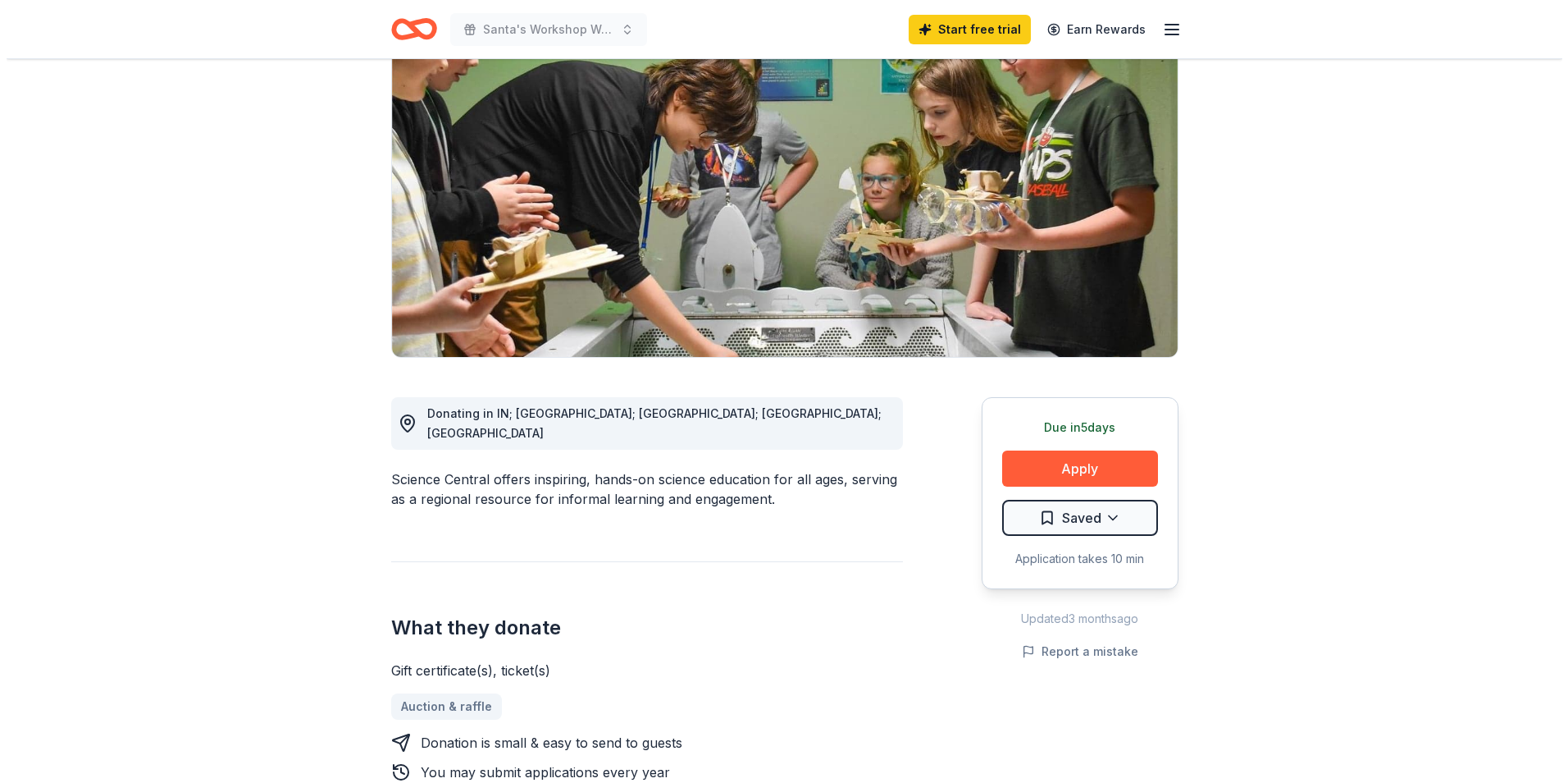
scroll to position [137, 0]
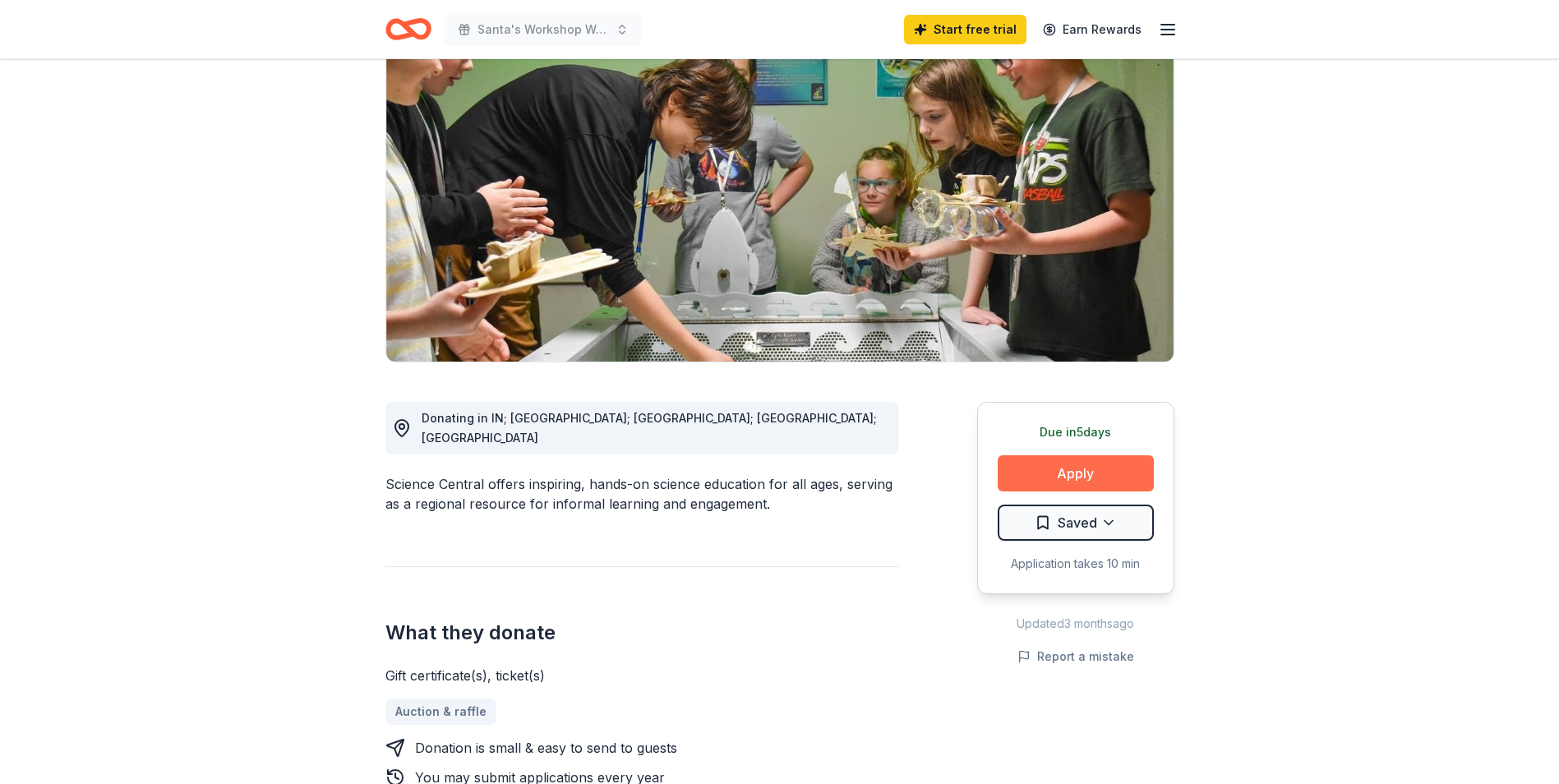
click at [1078, 476] on button "Apply" at bounding box center [1076, 473] width 156 height 37
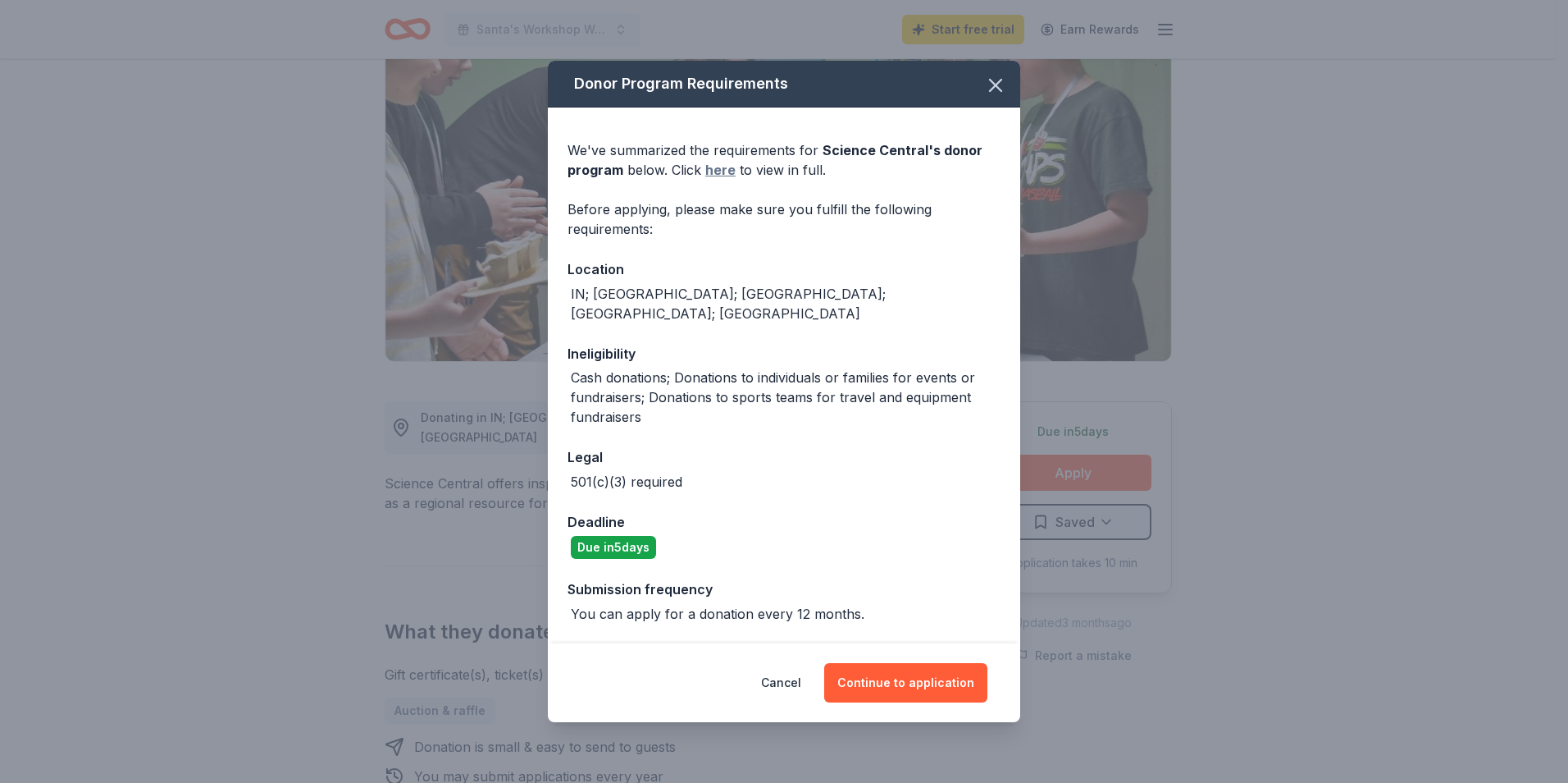
click at [722, 178] on link "here" at bounding box center [720, 169] width 30 height 20
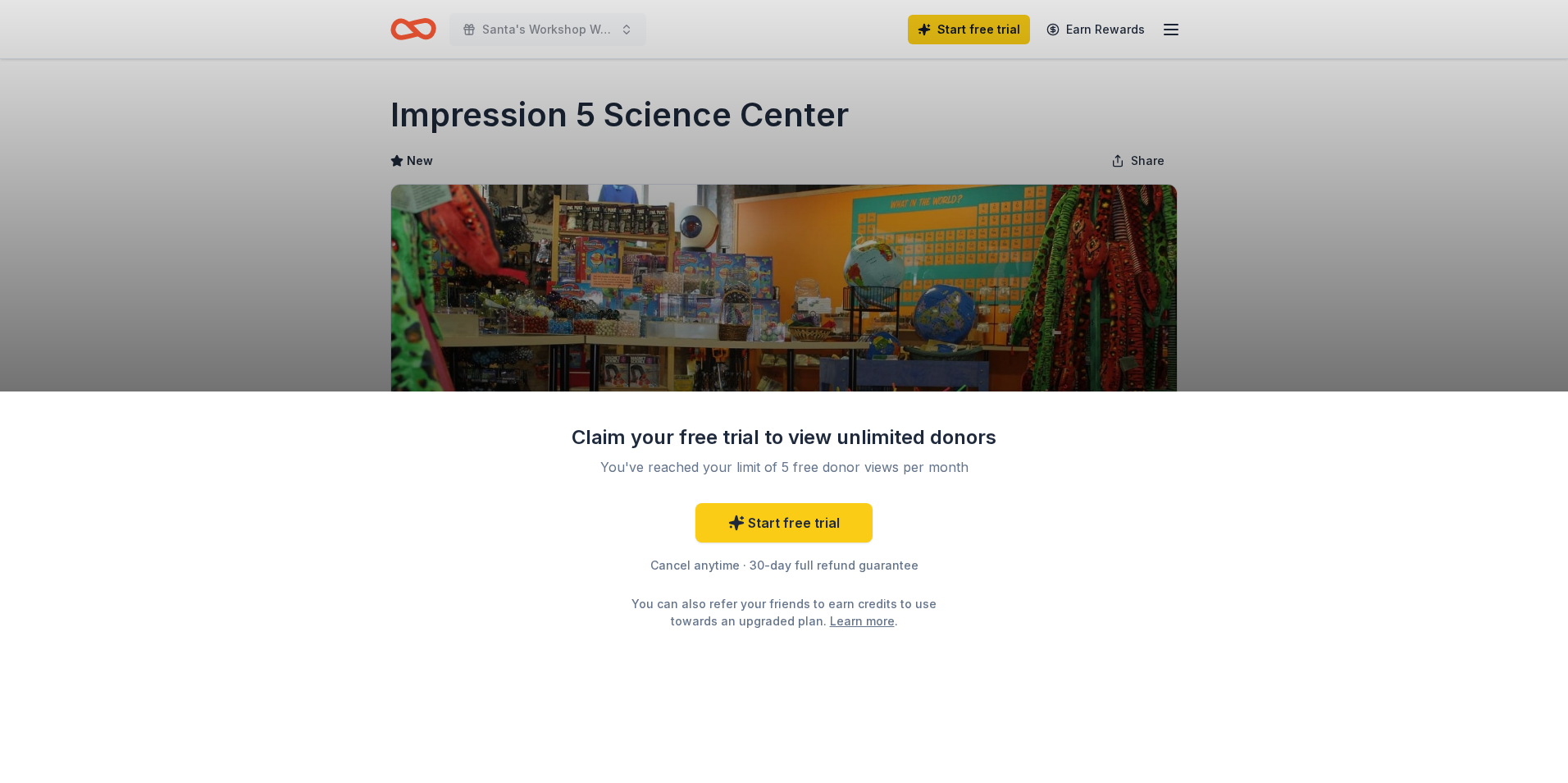
click at [46, 196] on div "Claim your free trial to view unlimited donors You've reached your limit of 5 f…" at bounding box center [784, 391] width 1568 height 783
